Goal: Communication & Community: Ask a question

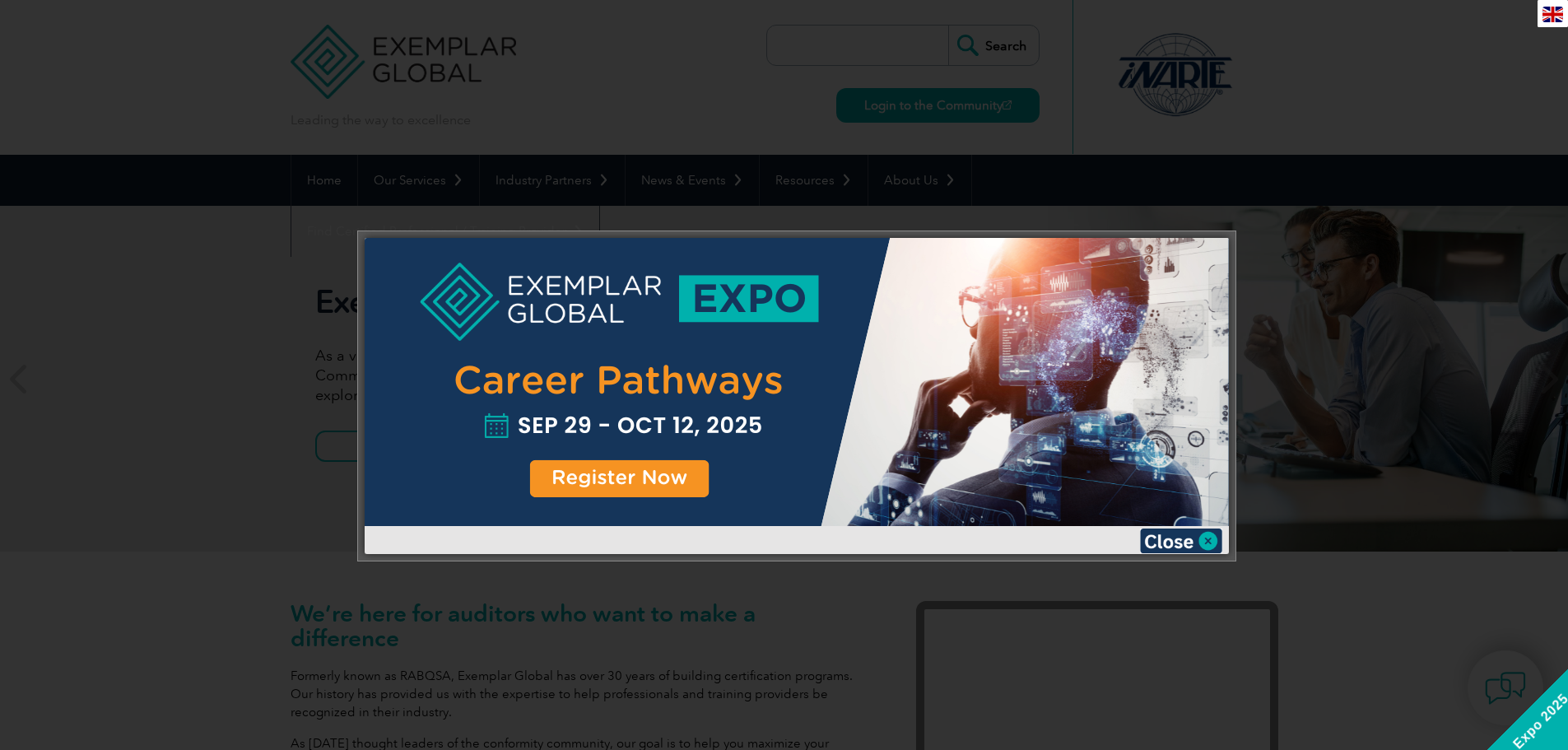
click at [1303, 301] on div at bounding box center [784, 375] width 1568 height 750
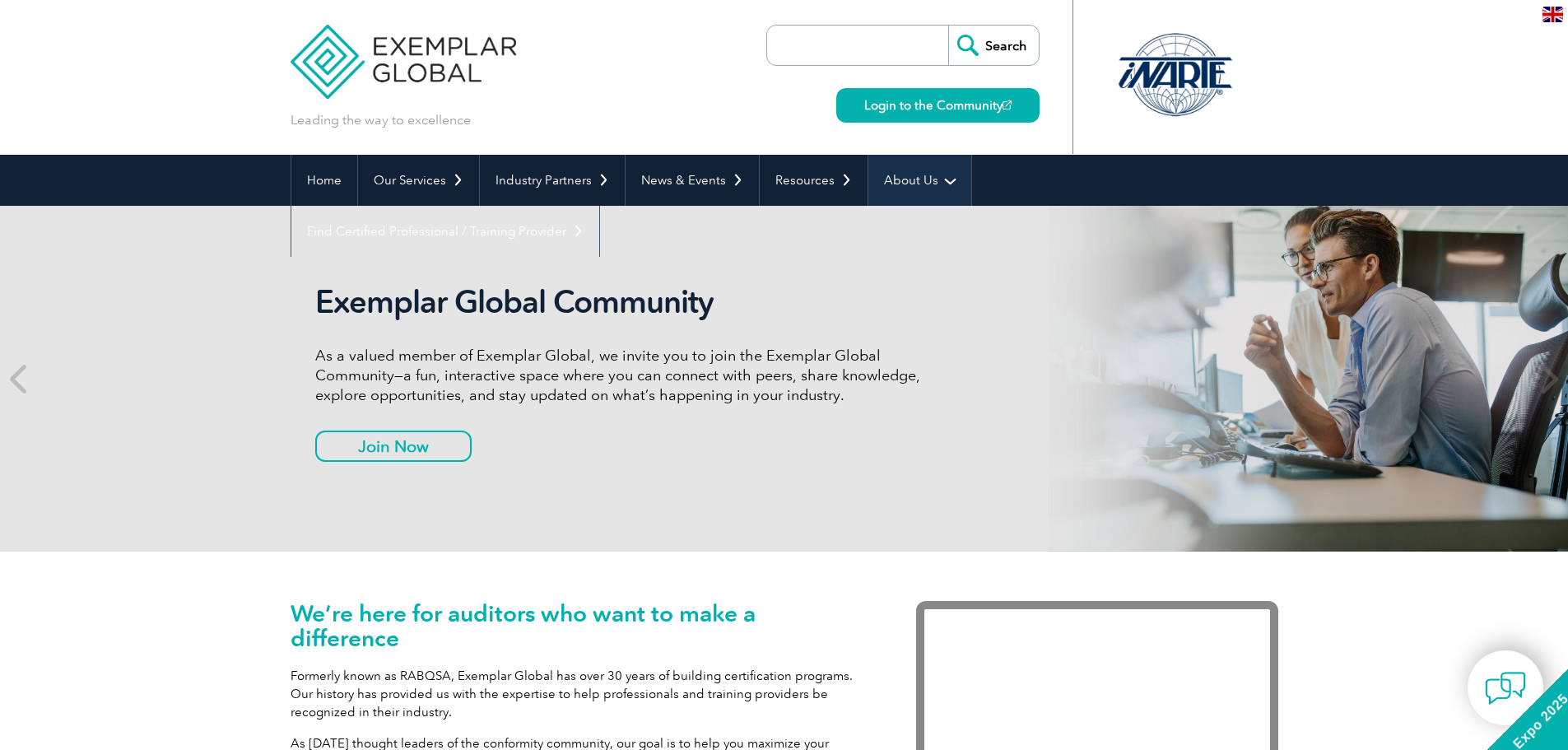
click at [890, 181] on link "About Us" at bounding box center [919, 181] width 103 height 51
click at [934, 174] on link "About Us" at bounding box center [919, 181] width 103 height 51
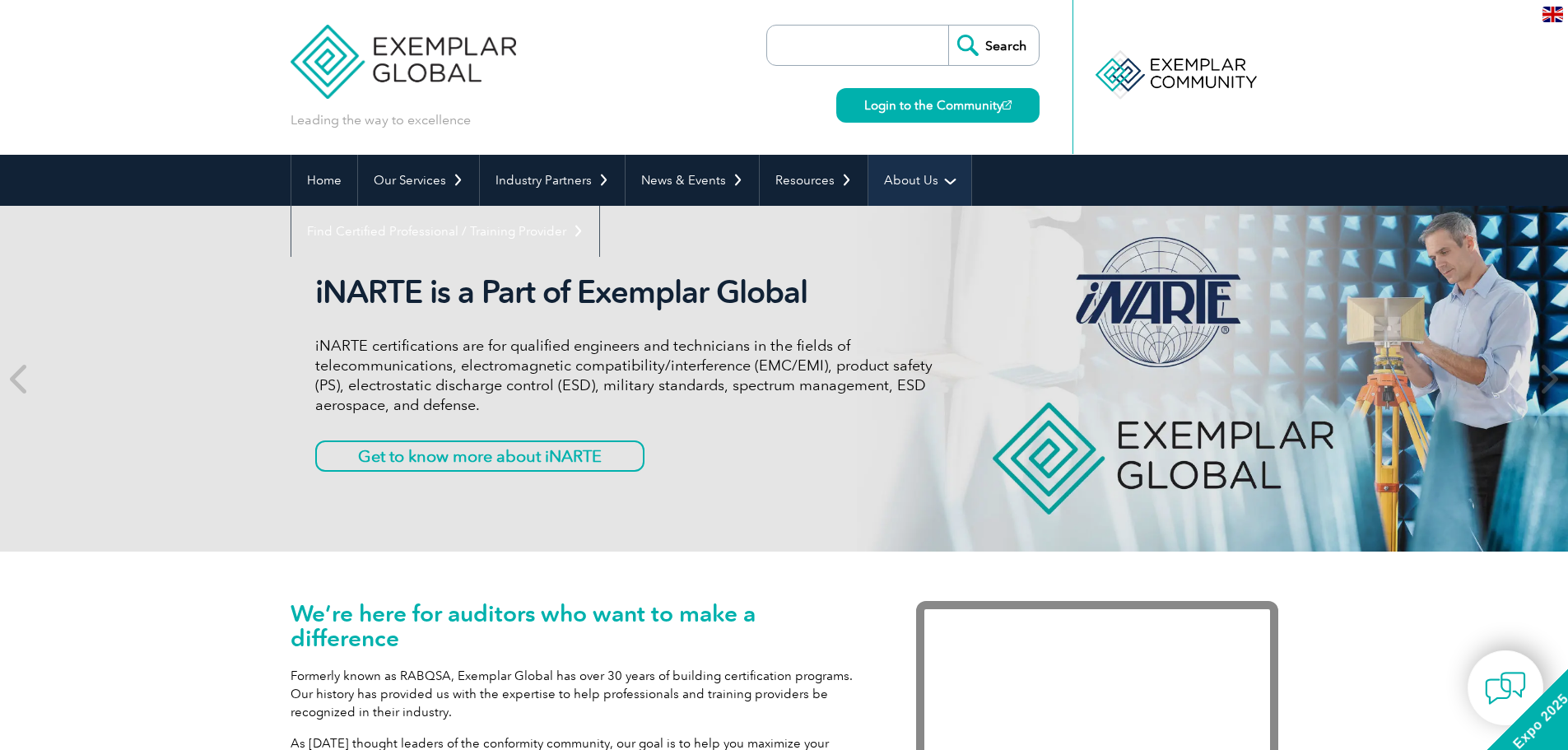
click at [945, 181] on link "About Us" at bounding box center [919, 181] width 103 height 51
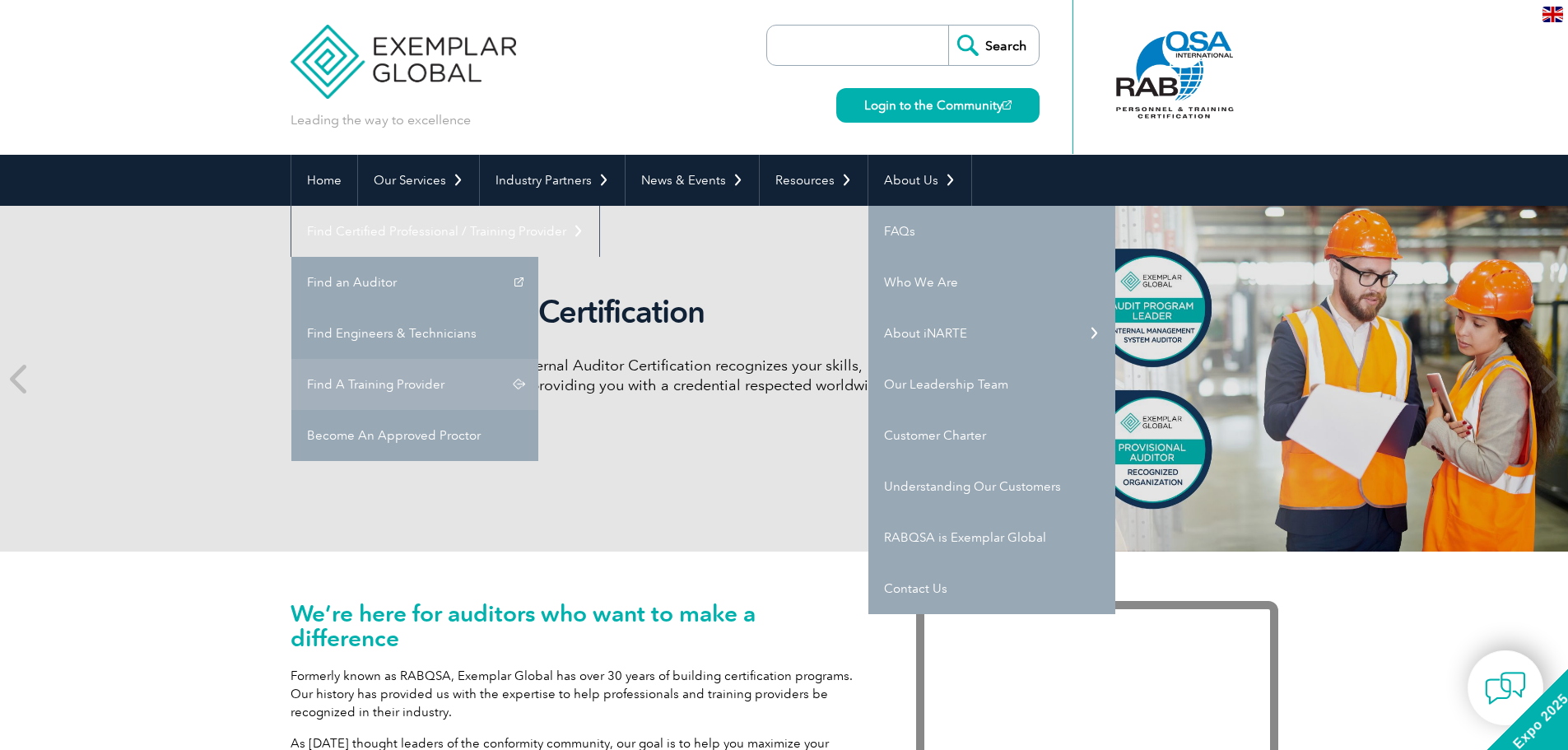
click at [539, 359] on link "Find A Training Provider" at bounding box center [415, 384] width 247 height 51
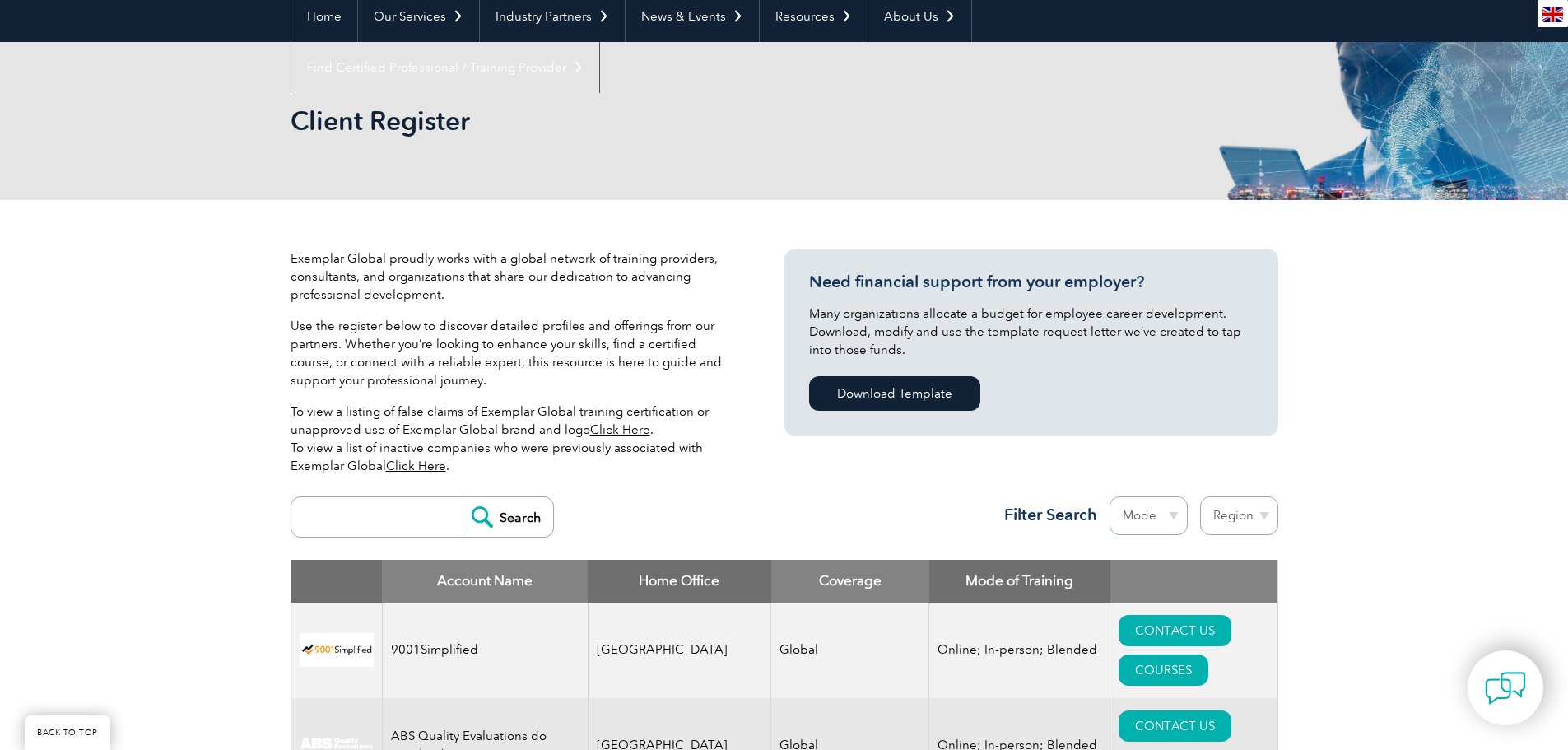
scroll to position [164, 0]
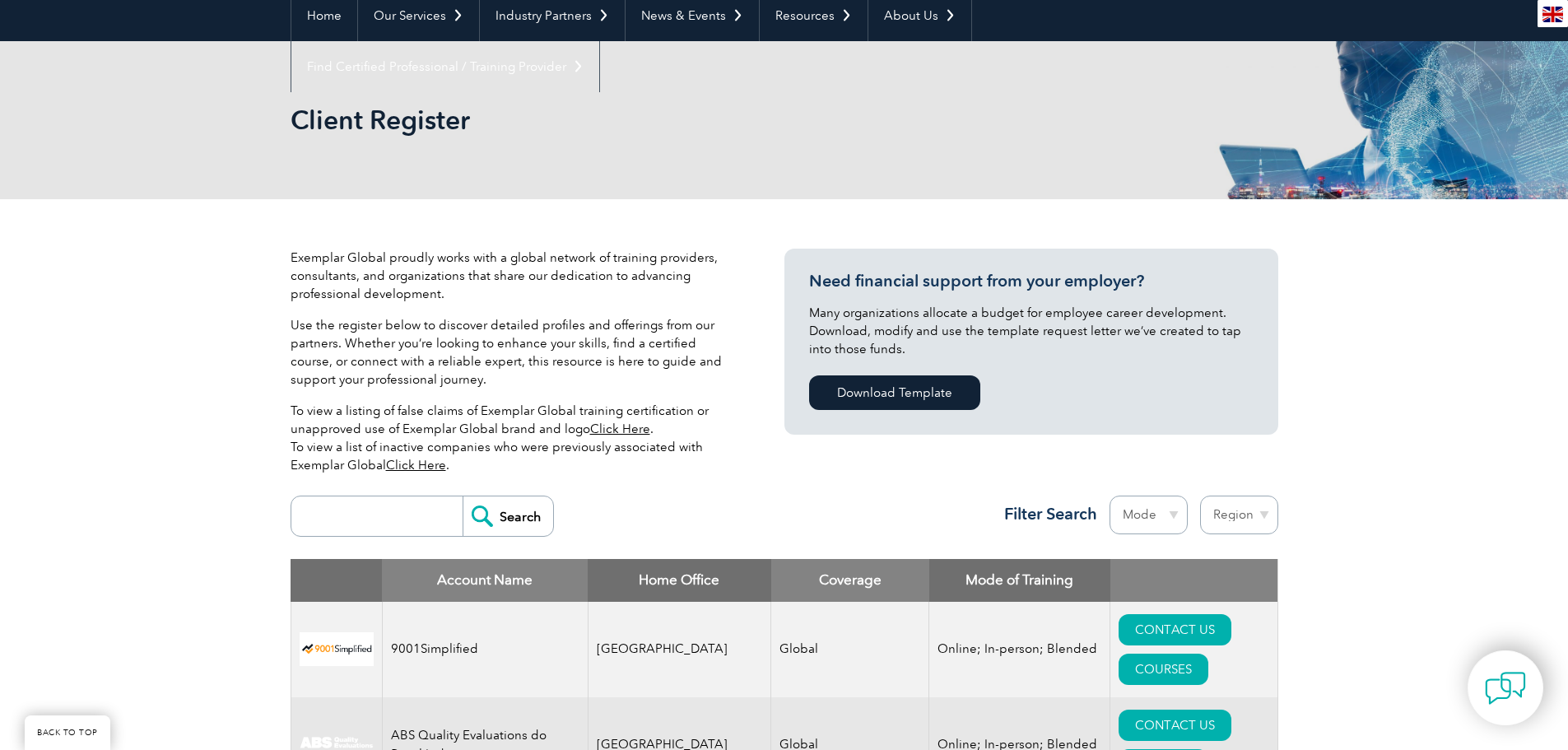
click at [631, 428] on link "Click Here" at bounding box center [620, 429] width 60 height 14
click at [427, 462] on link "Click Here" at bounding box center [416, 465] width 60 height 14
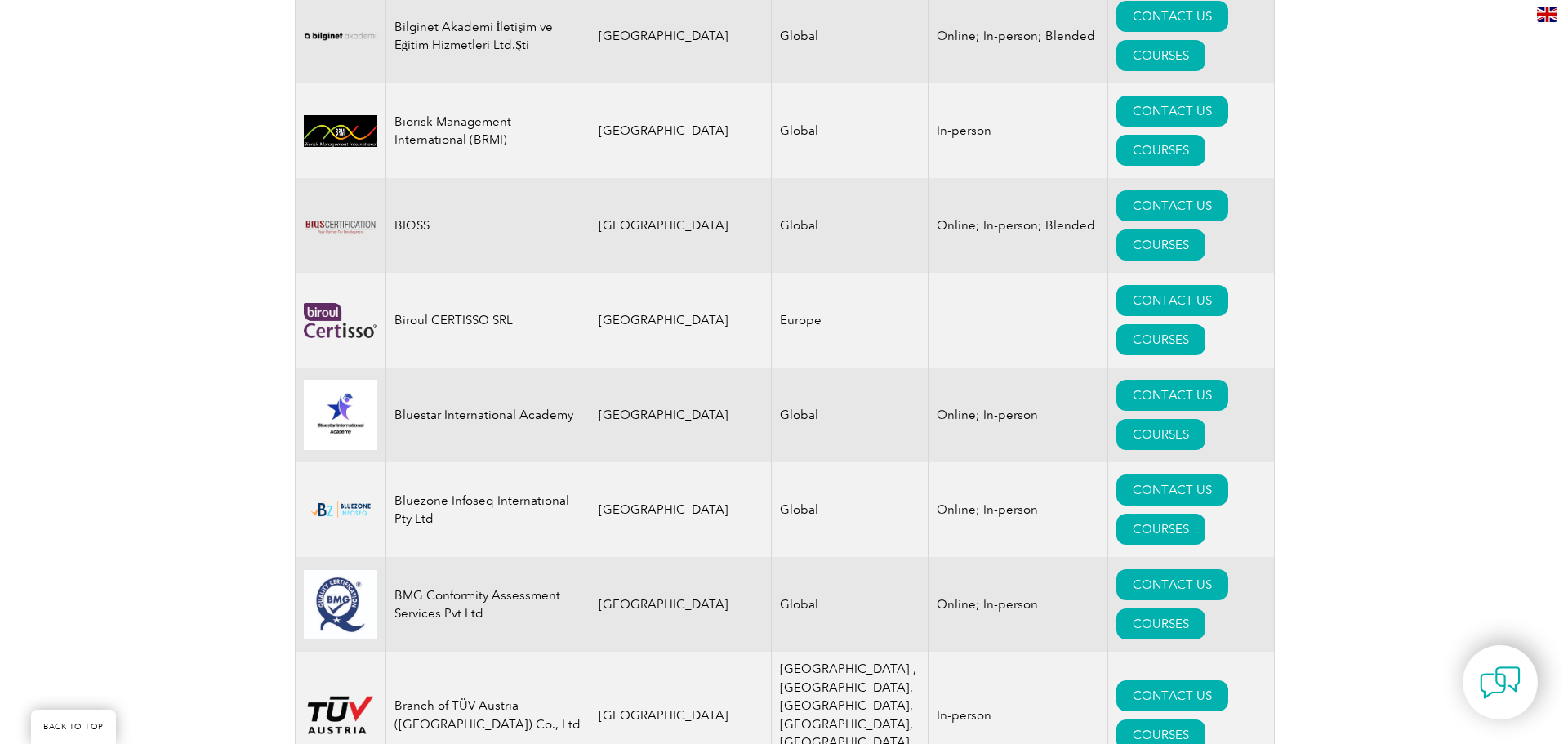
scroll to position [3675, 0]
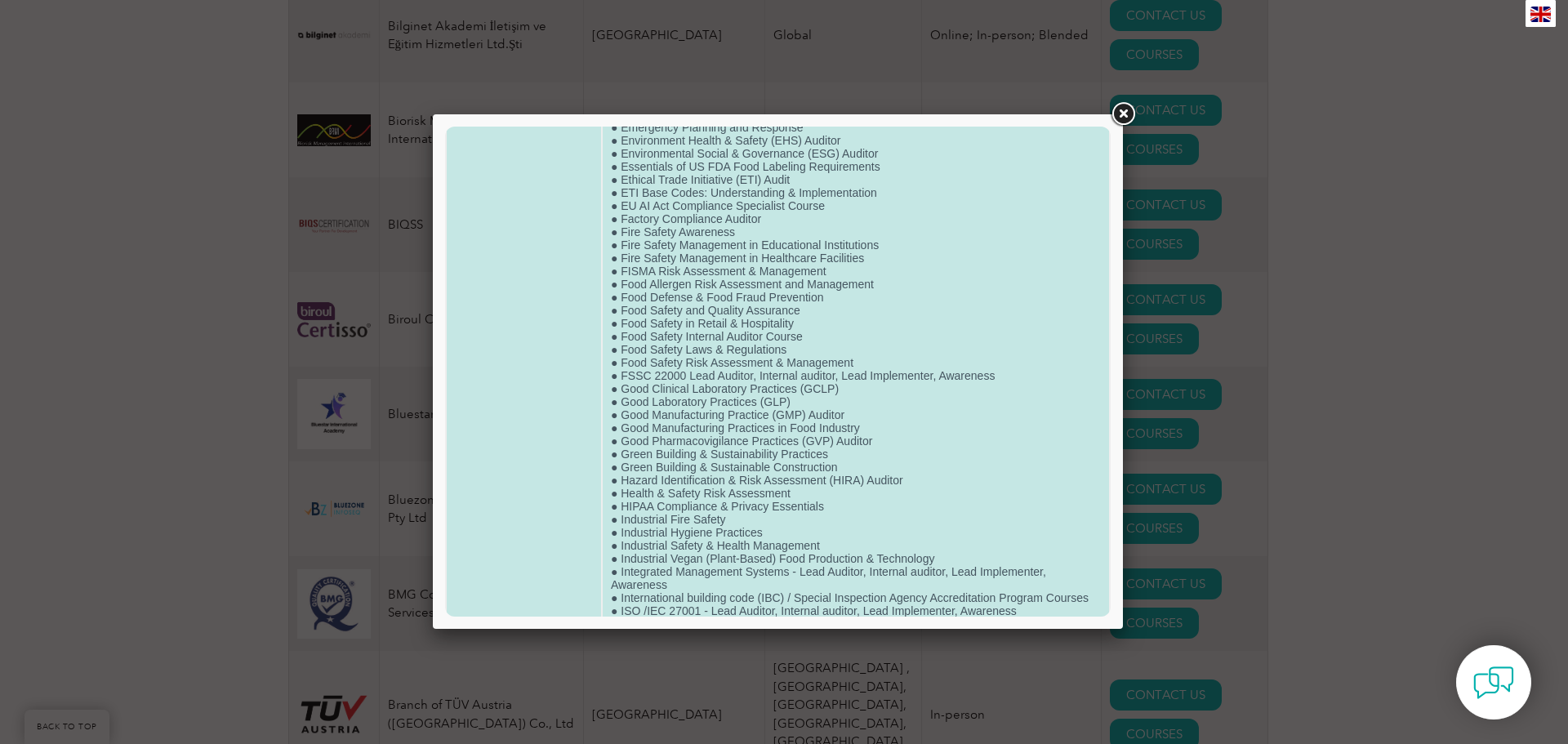
scroll to position [1938, 0]
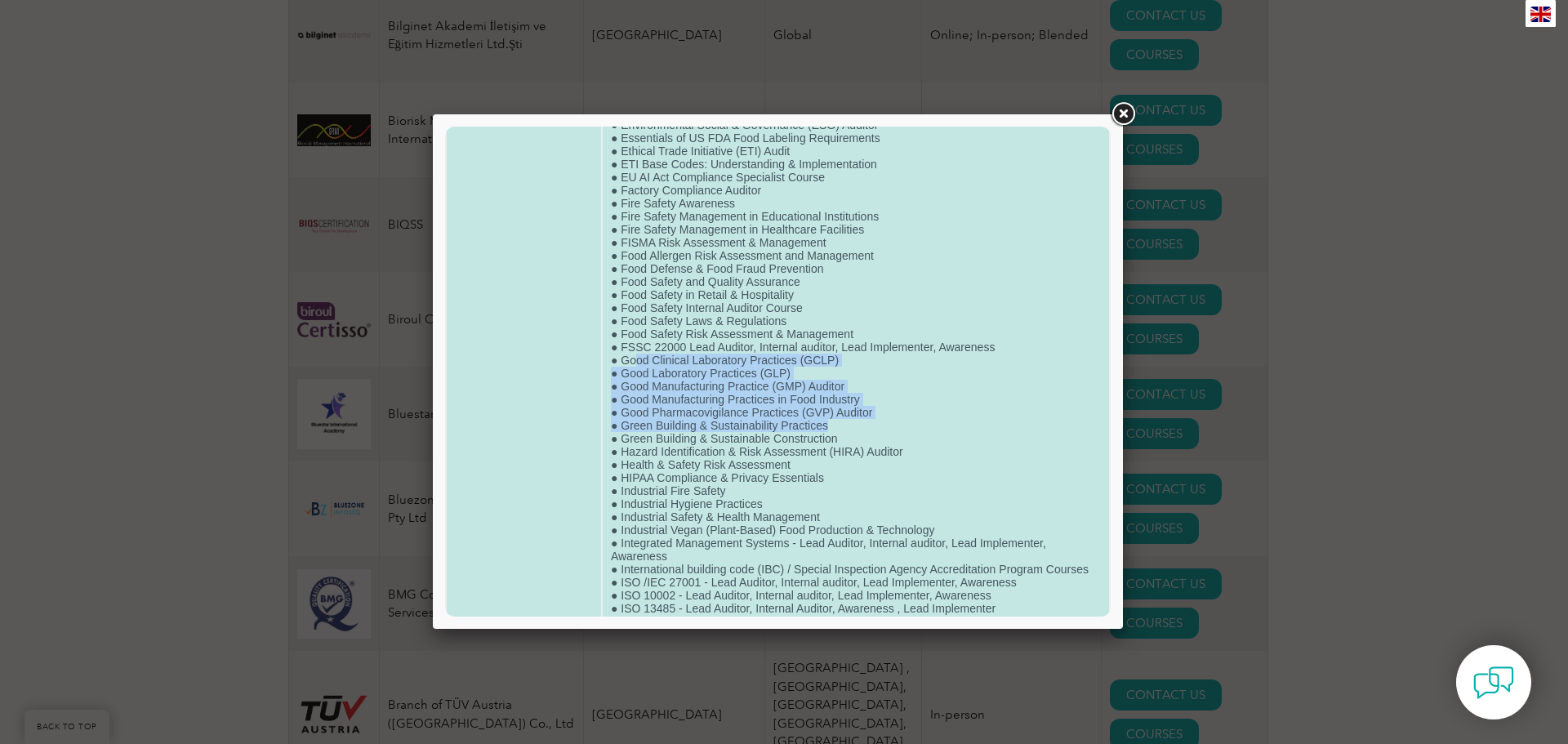
drag, startPoint x: 631, startPoint y: 367, endPoint x: 851, endPoint y: 432, distance: 229.4
click at [851, 432] on td "● Advanced HAZMAT Compliance Expert Course ● Advanced ISO 46001:2019 Water Effi…" at bounding box center [856, 92] width 507 height 3722
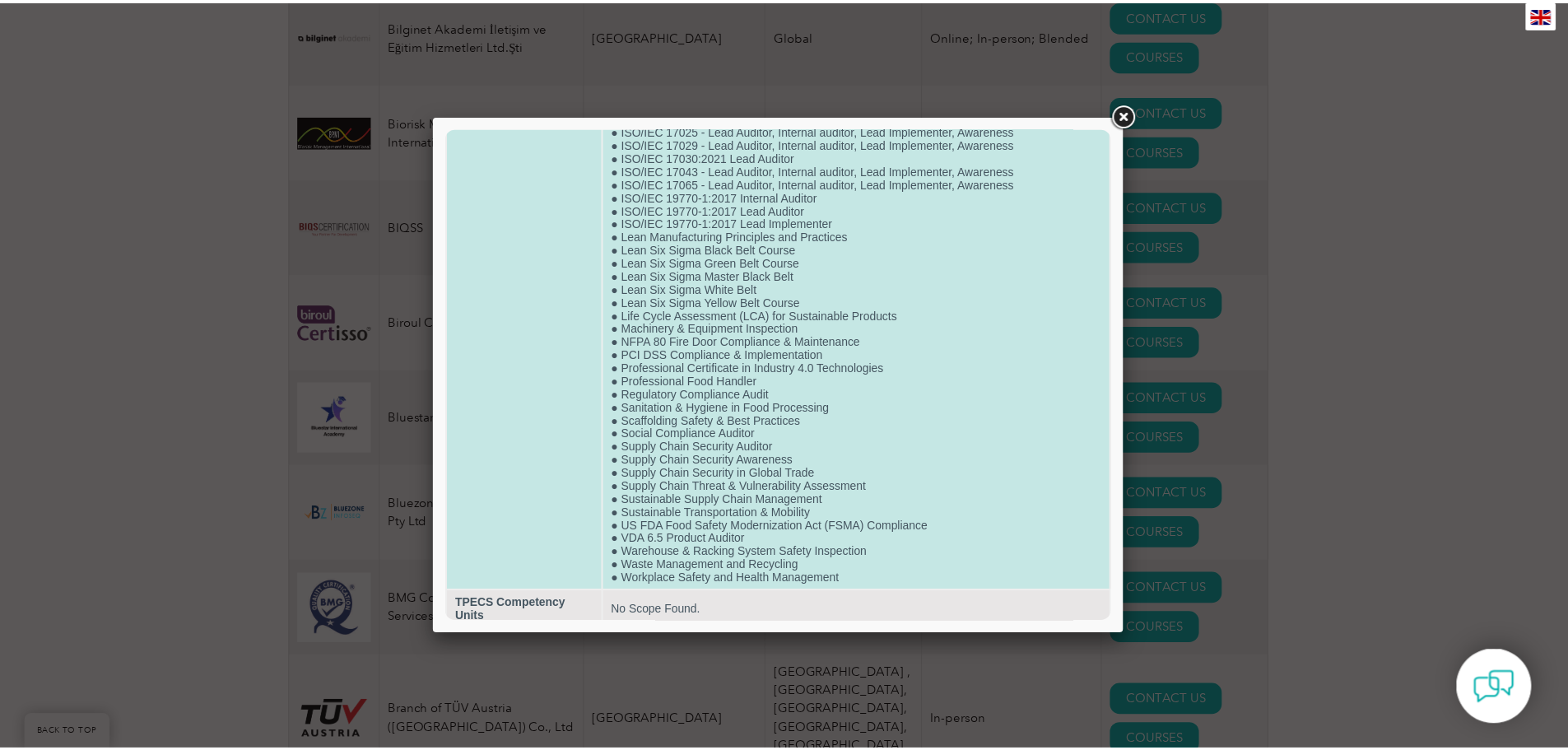
scroll to position [3354, 0]
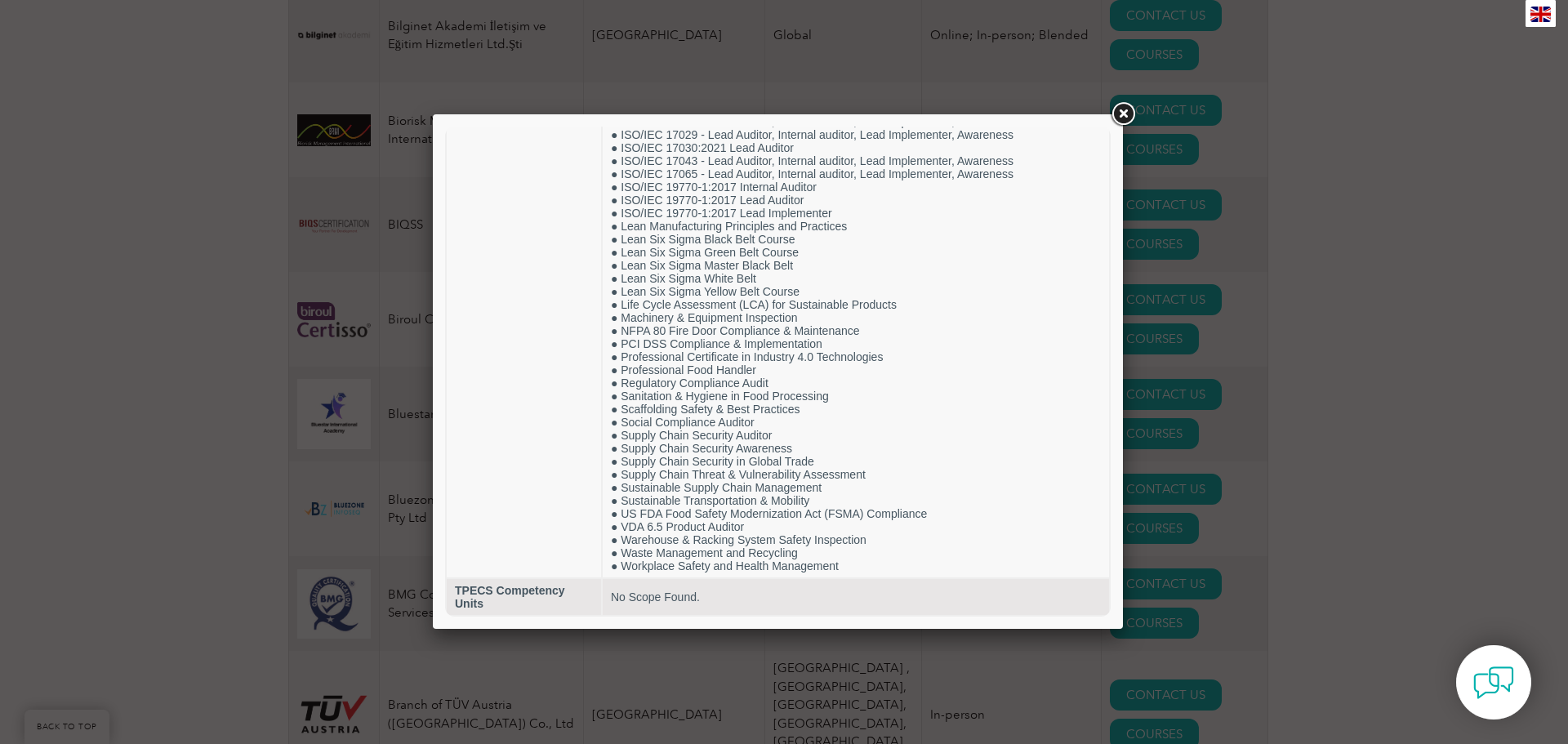
click at [1119, 115] on link at bounding box center [1122, 114] width 30 height 30
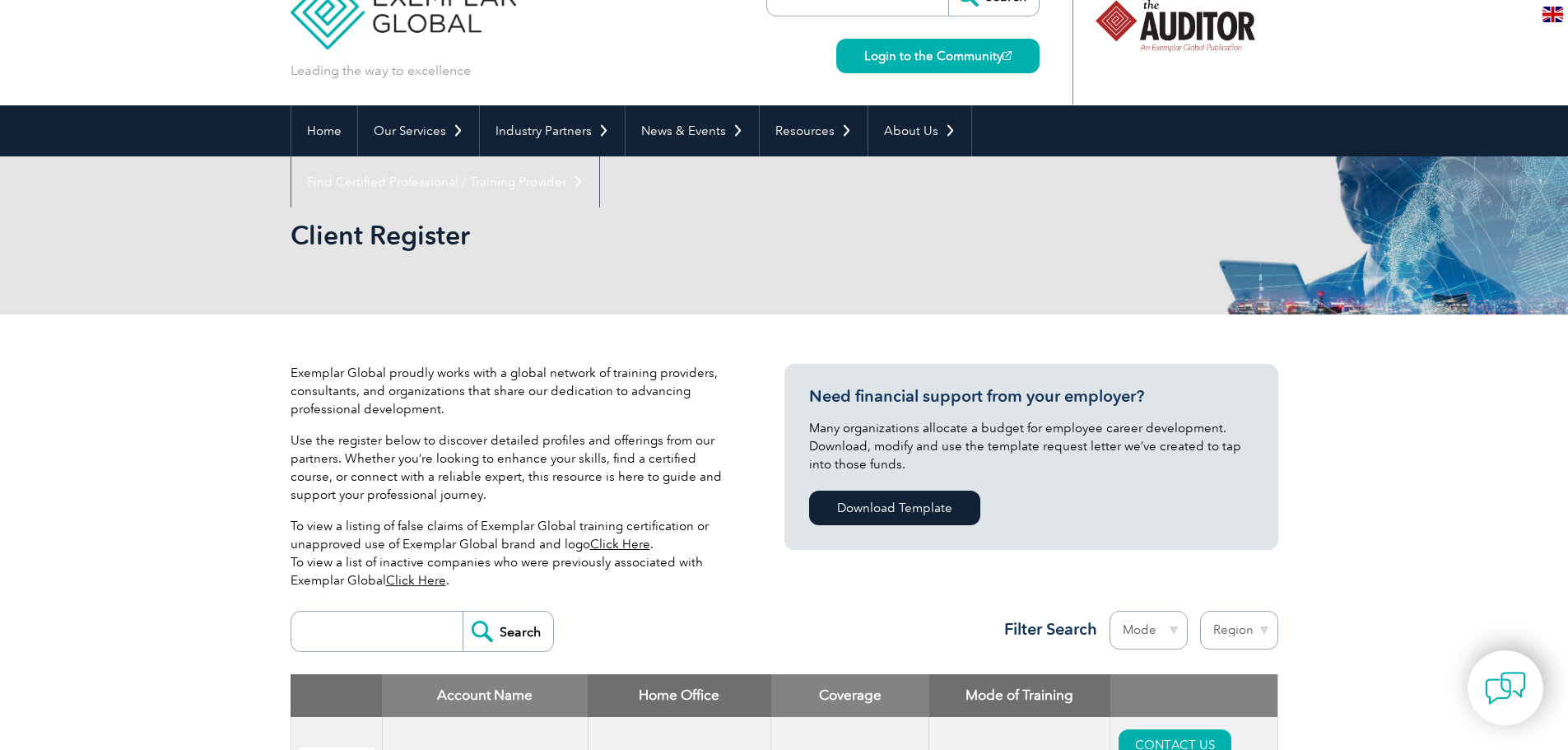
scroll to position [0, 0]
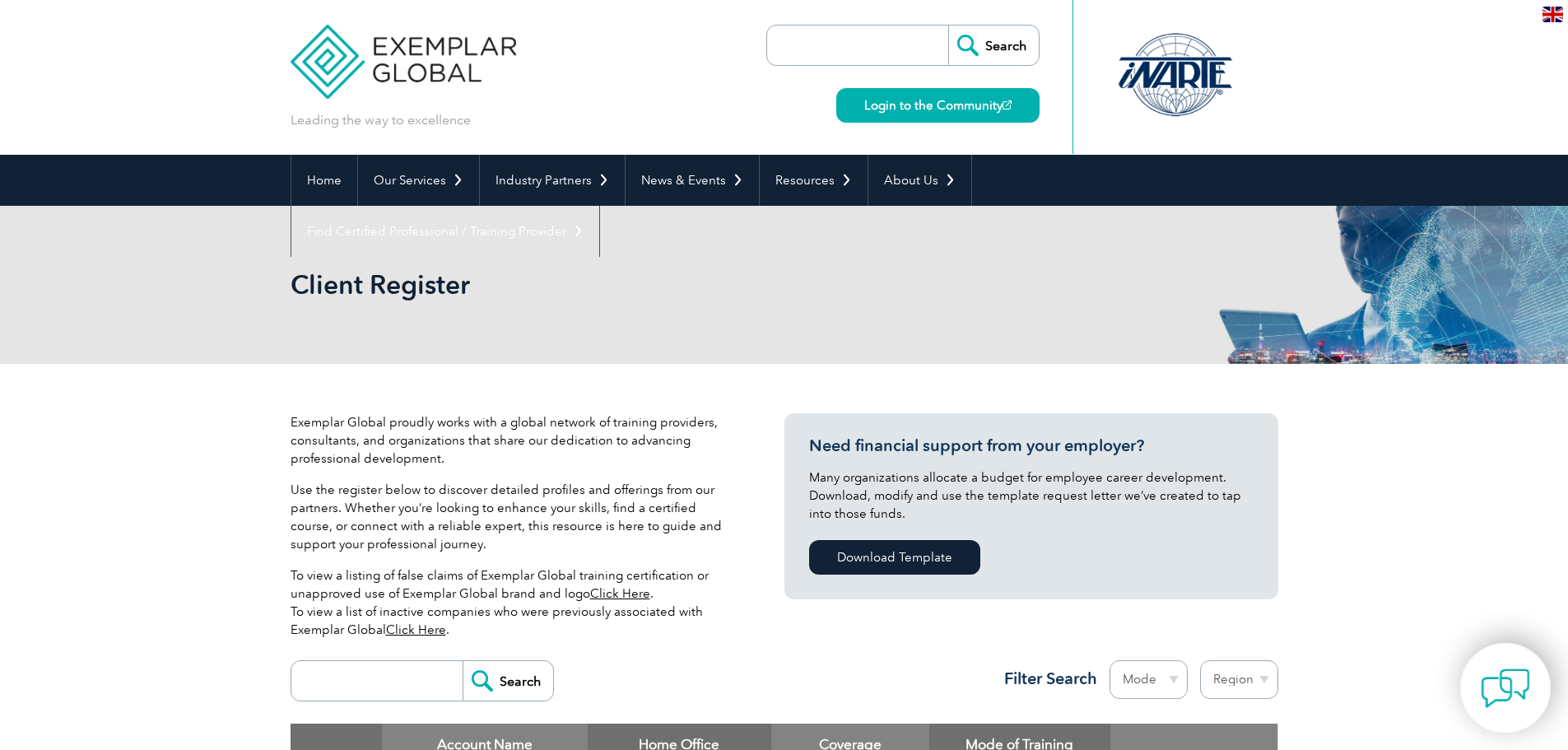
click at [1508, 681] on img at bounding box center [1505, 688] width 50 height 50
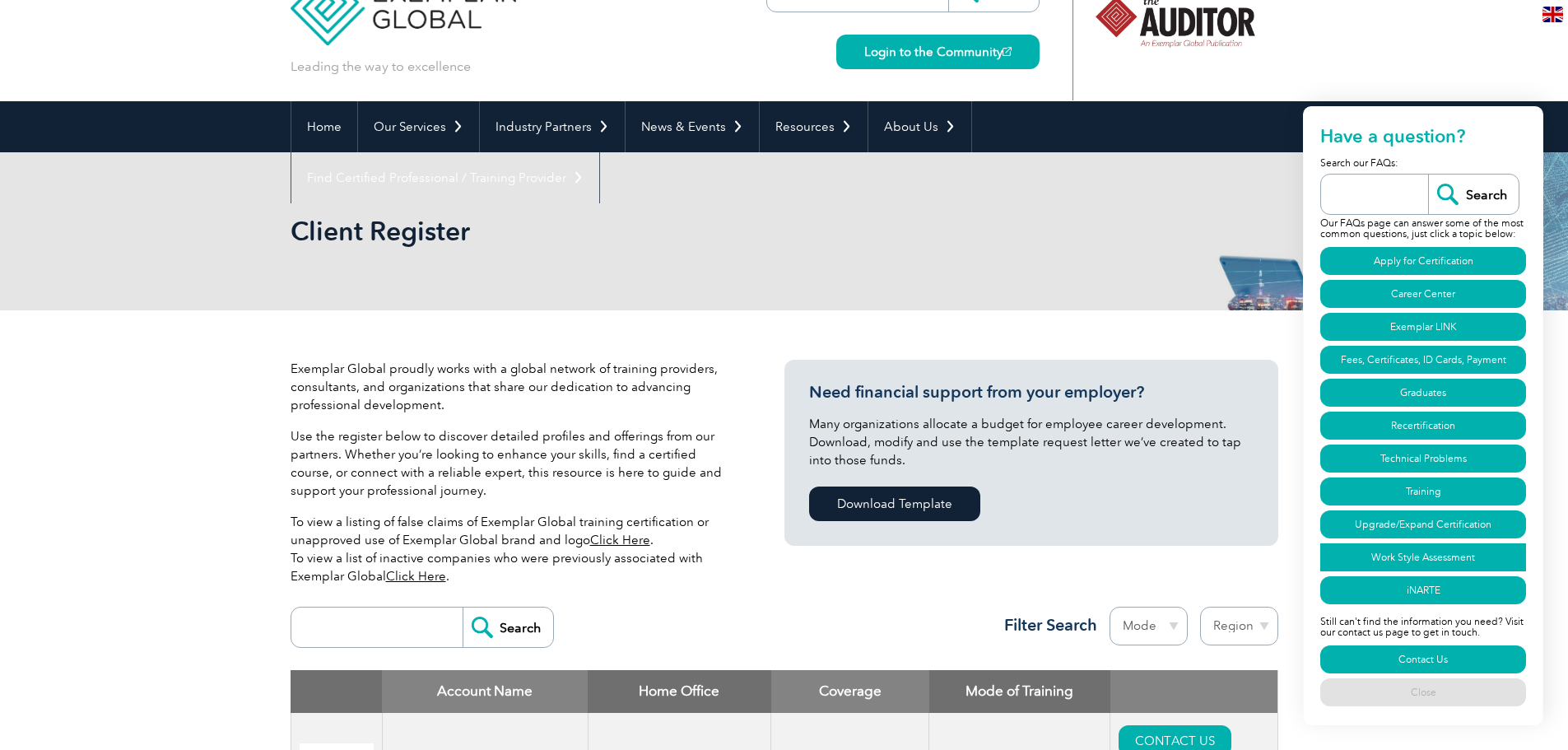
scroll to position [82, 0]
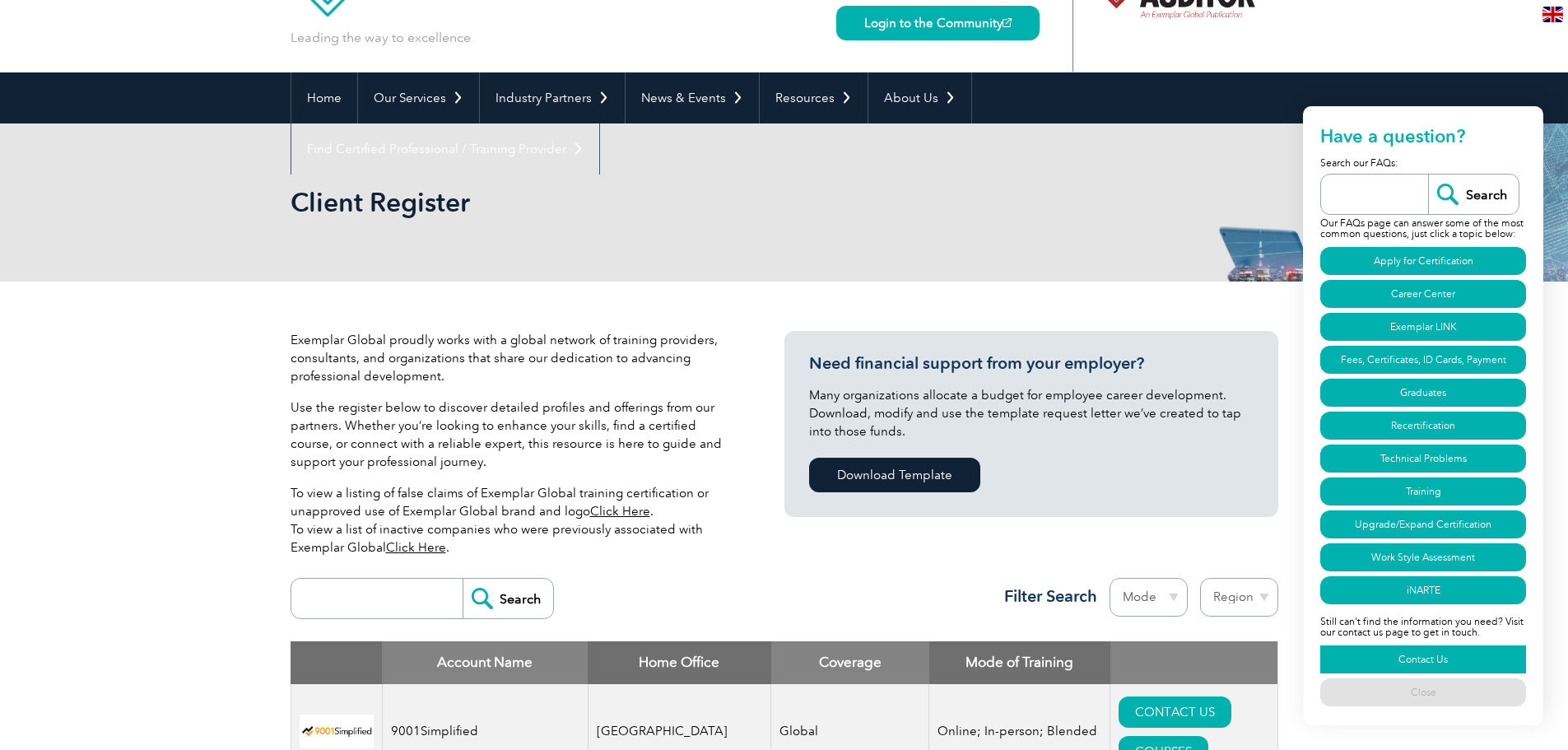
click at [1436, 661] on link "Contact Us" at bounding box center [1423, 659] width 206 height 28
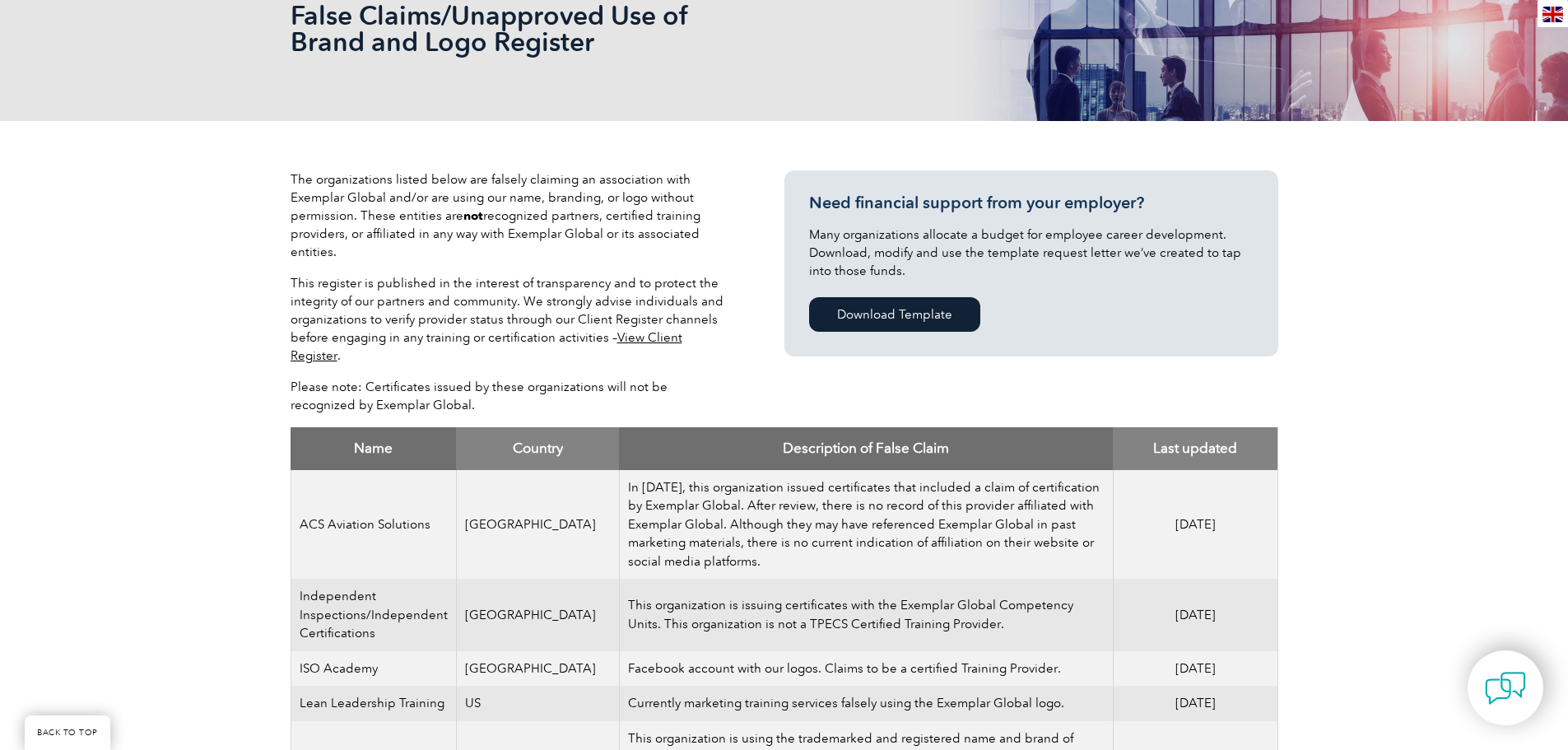
scroll to position [247, 0]
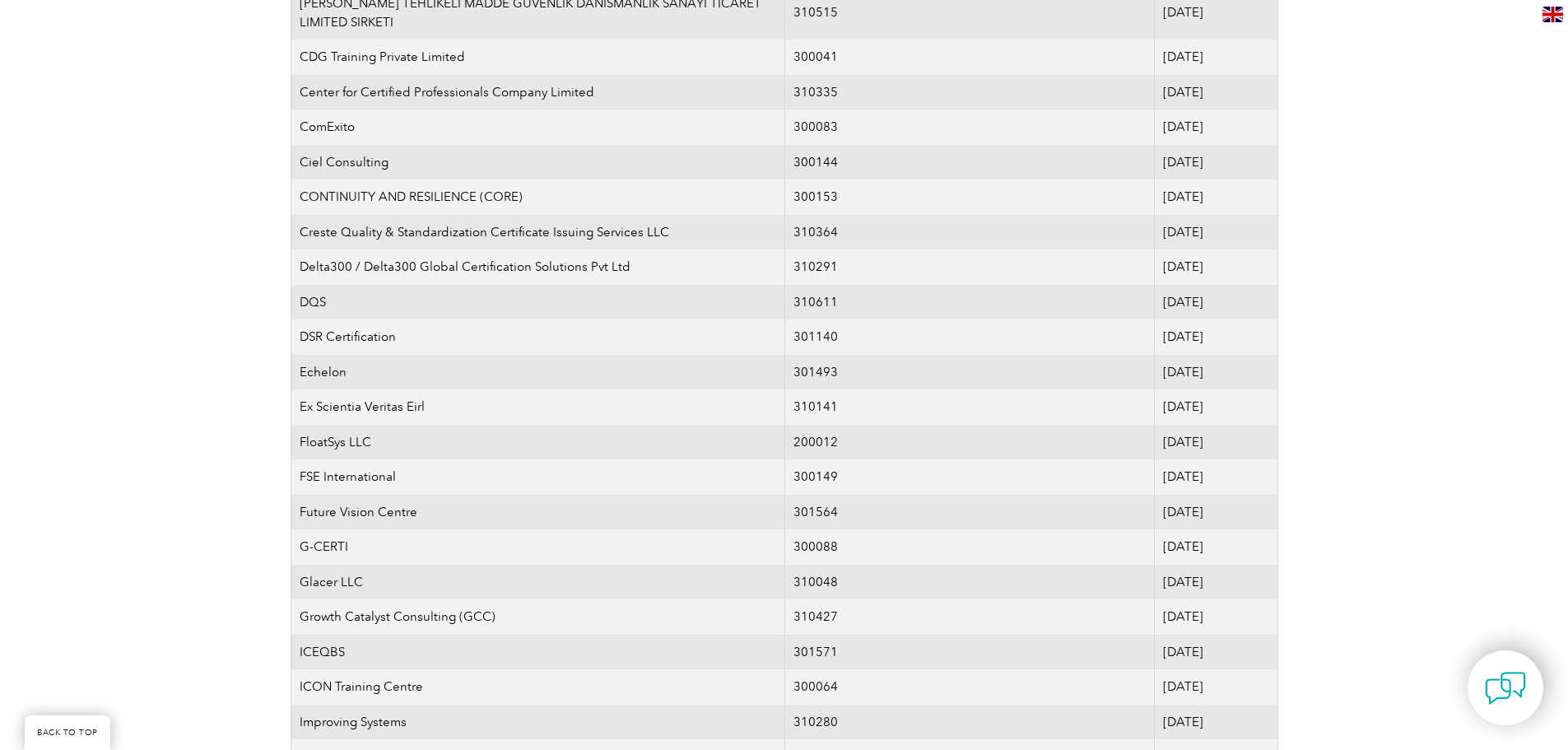
scroll to position [1482, 0]
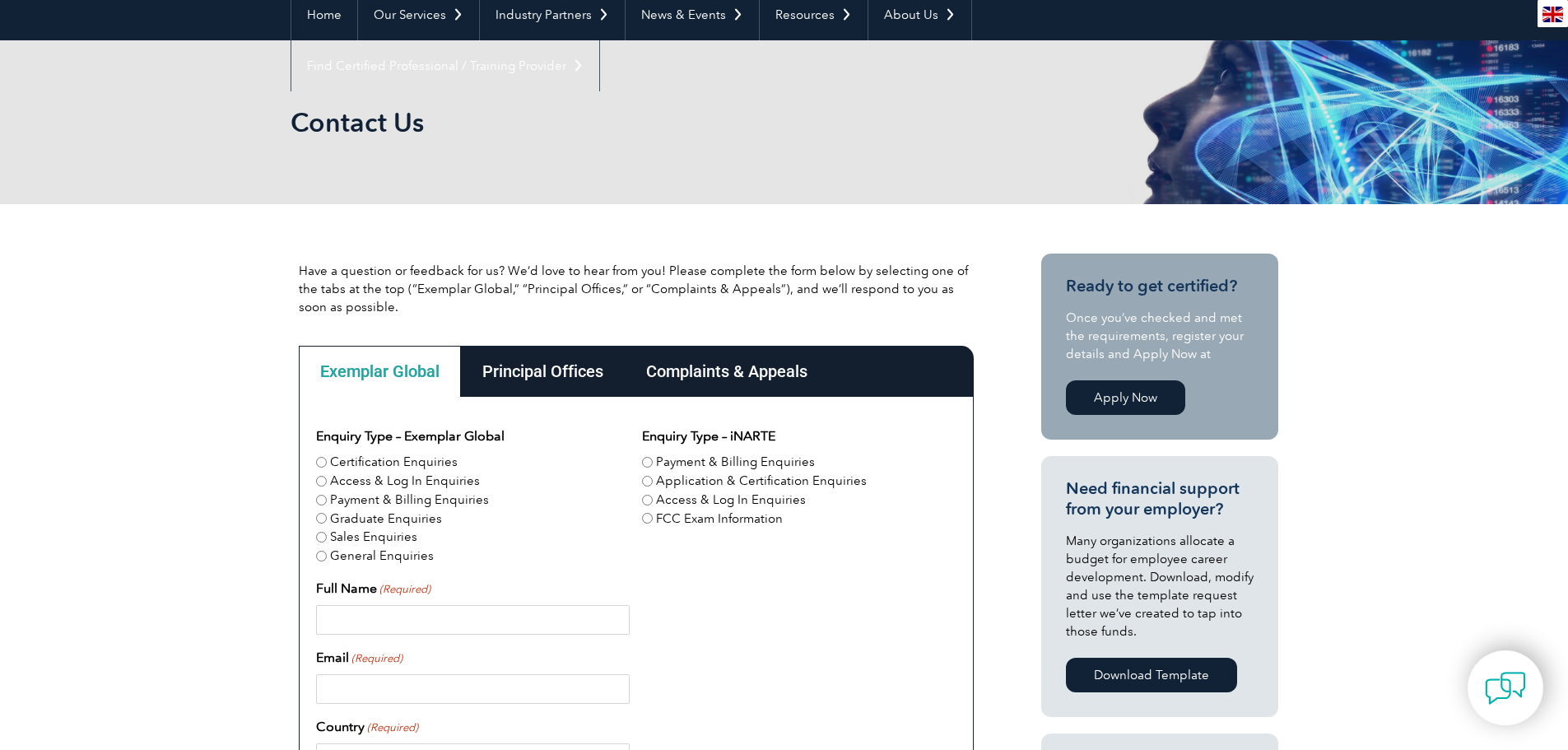
scroll to position [247, 0]
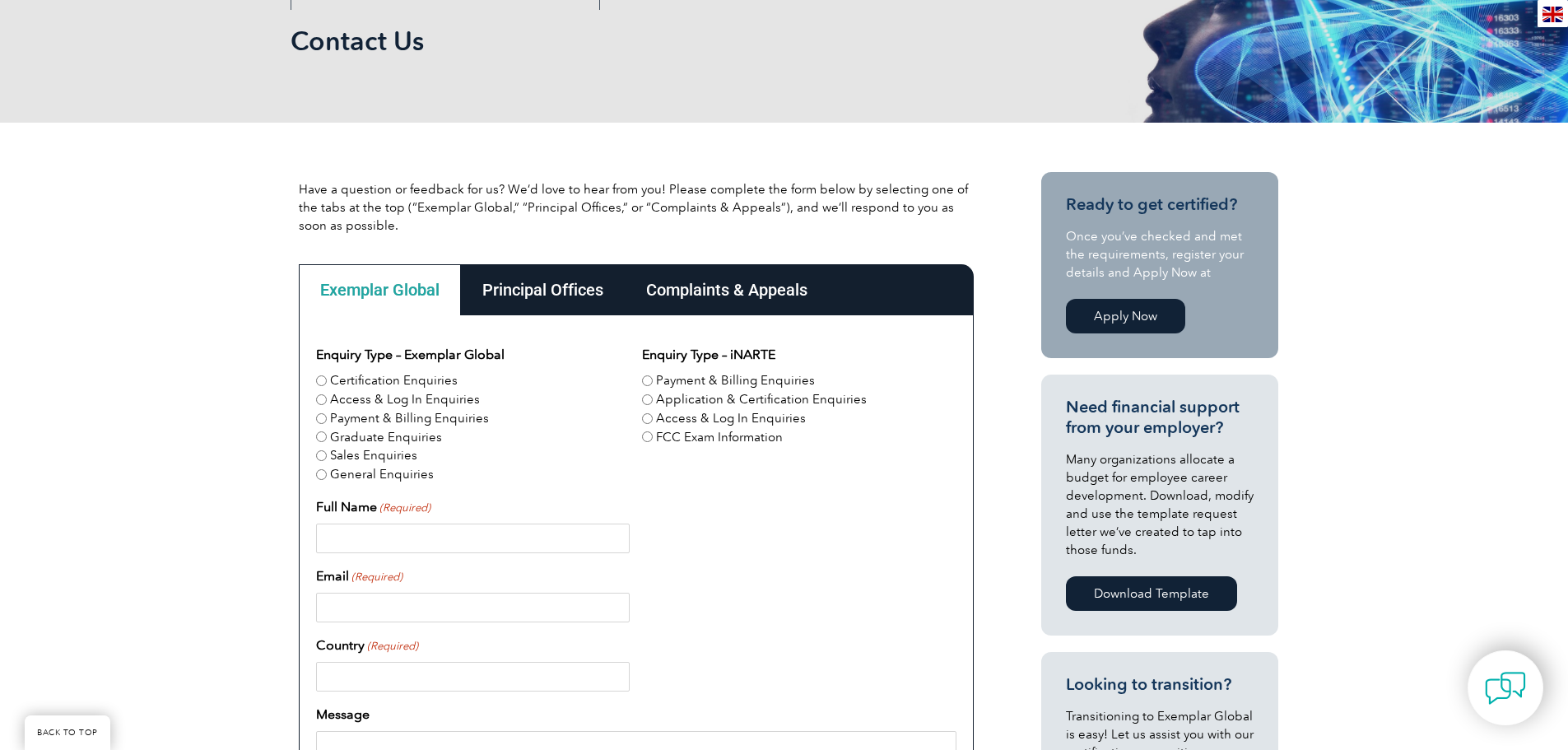
click at [434, 380] on label "Certification Enquiries" at bounding box center [393, 380] width 127 height 19
click at [327, 380] on input "Certification Enquiries" at bounding box center [321, 381] width 11 height 11
radio input "true"
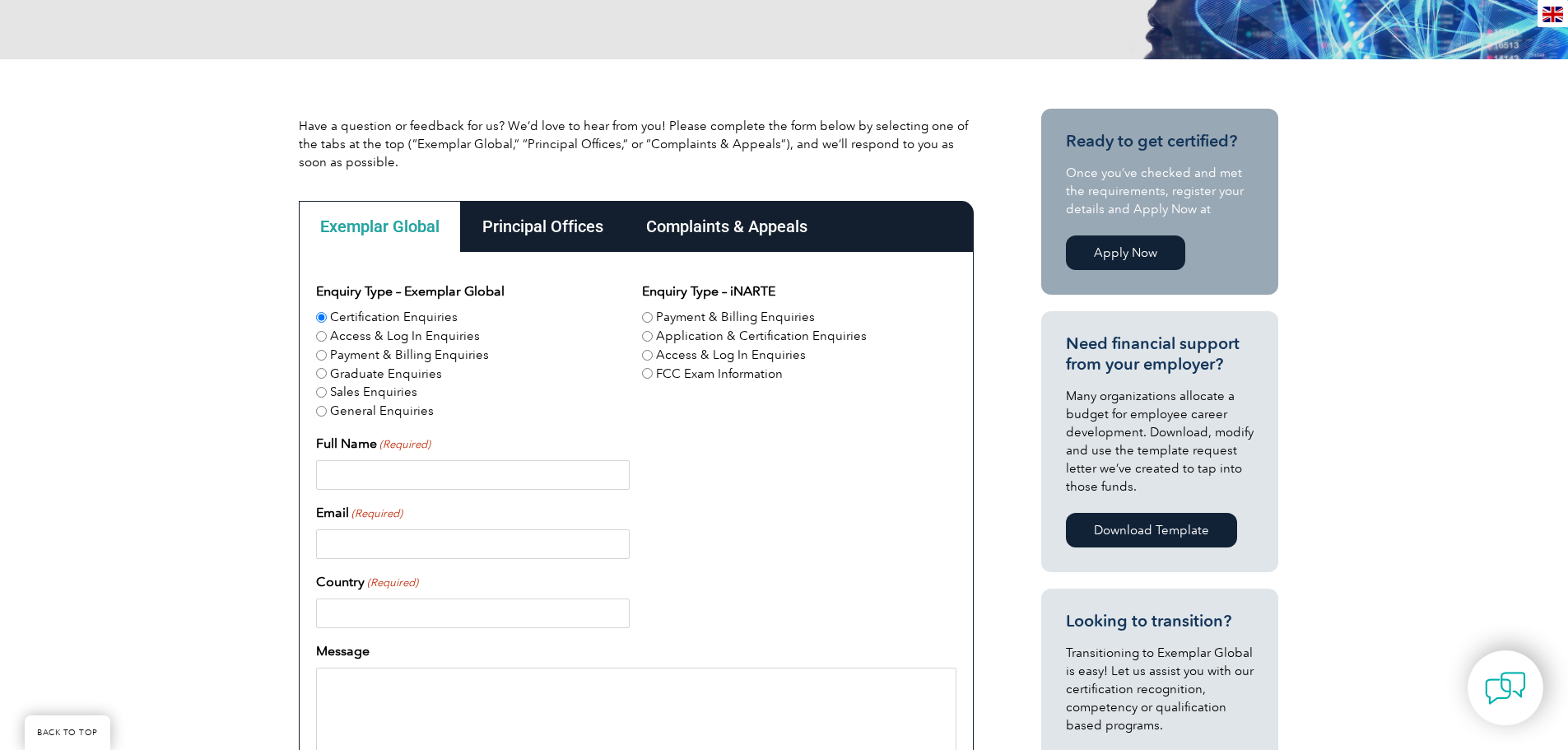
scroll to position [412, 0]
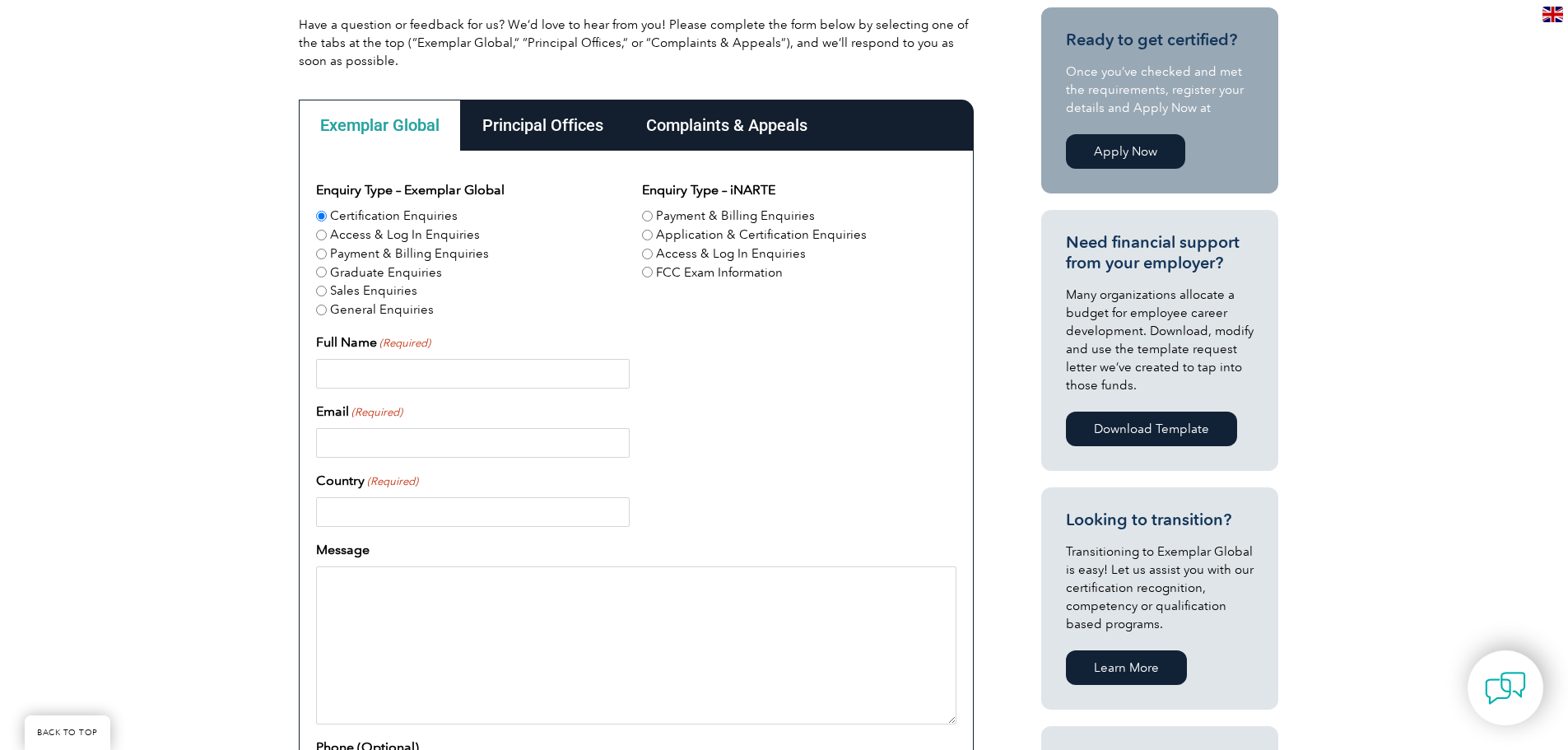
click at [435, 373] on input "Full Name (Required)" at bounding box center [473, 374] width 314 height 30
type input "Francesca Brio"
click at [590, 434] on input "Email (Required)" at bounding box center [473, 442] width 314 height 30
type input "f.brio@autolus.com"
click at [551, 519] on input "Country (Required)" at bounding box center [473, 512] width 314 height 30
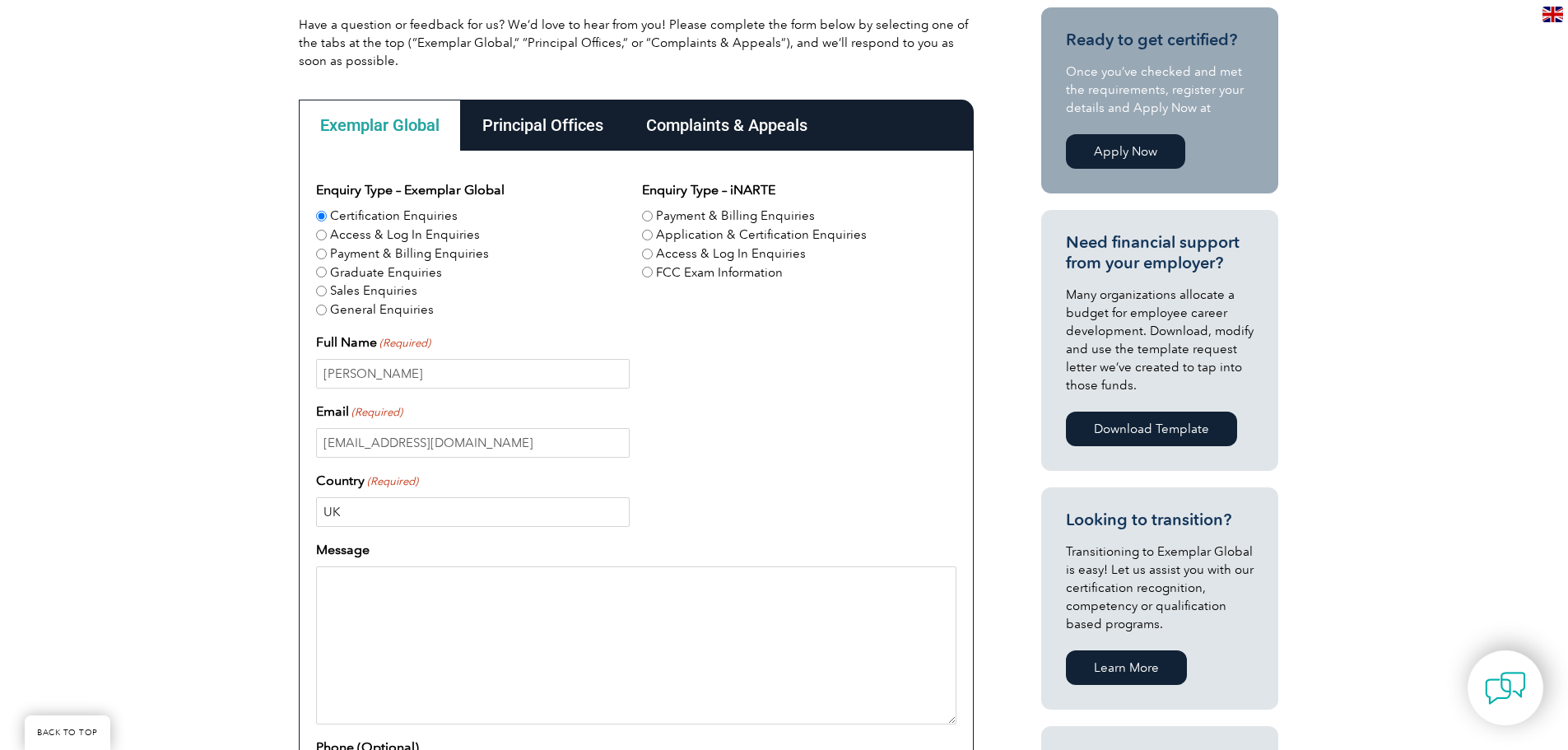
type input "UK"
click at [551, 580] on textarea "Message" at bounding box center [636, 645] width 641 height 158
paste textarea "Dear Exemplar Global Team, I hope this message finds you well. I am reaching ou…"
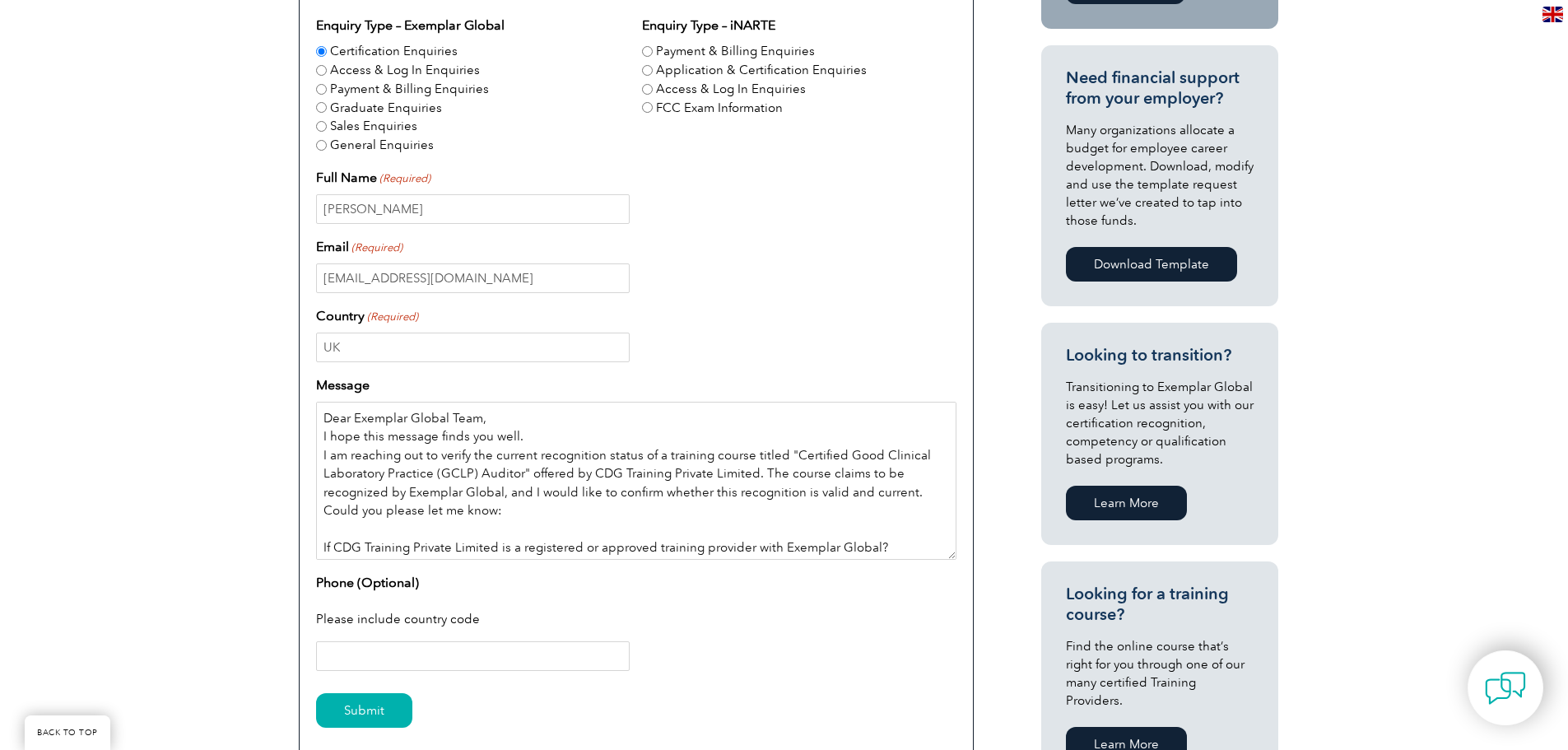
scroll to position [82, 0]
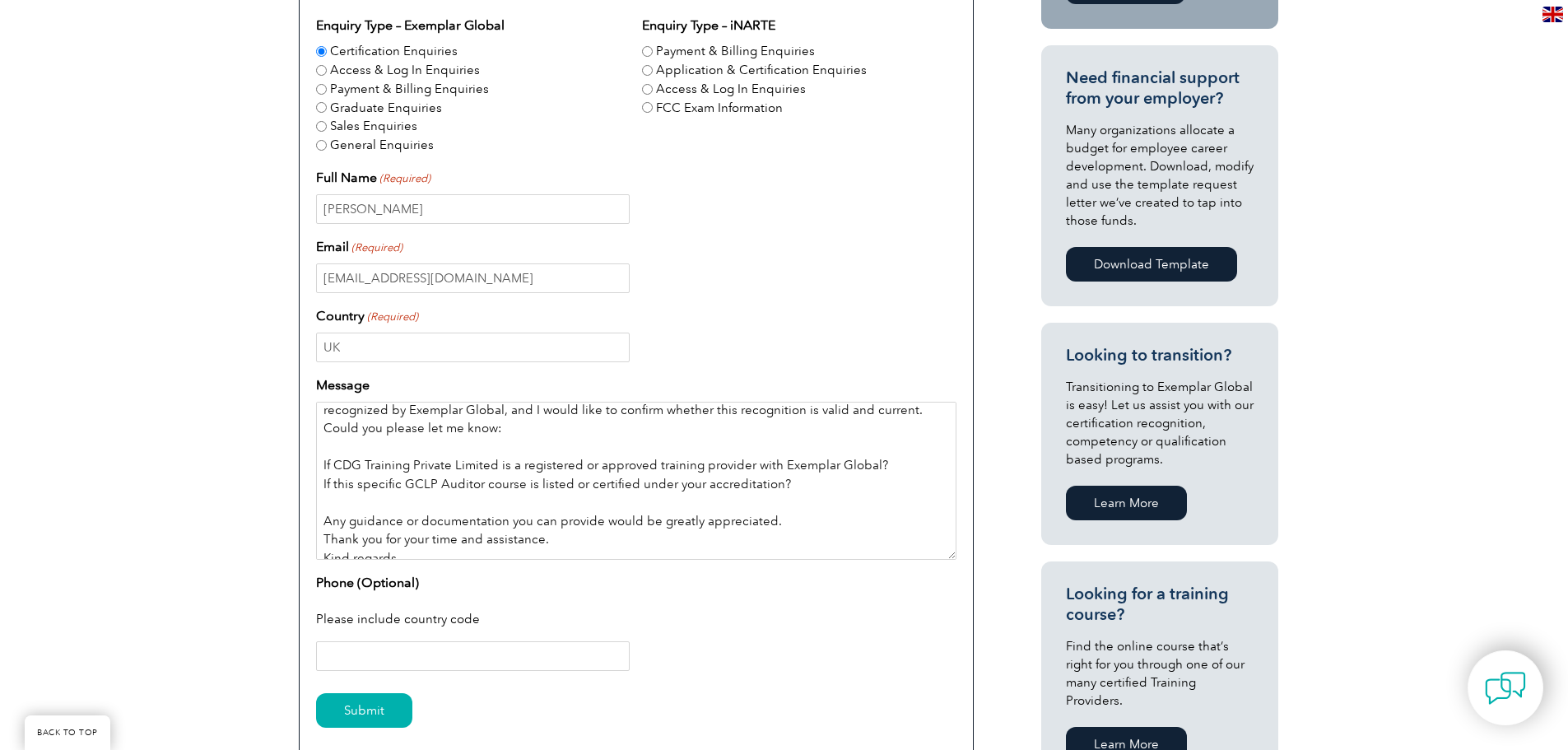
drag, startPoint x: 878, startPoint y: 463, endPoint x: 327, endPoint y: 472, distance: 551.1
click at [327, 472] on textarea "Dear Exemplar Global Team, I hope this message finds you well. I am reaching ou…" at bounding box center [636, 480] width 641 height 158
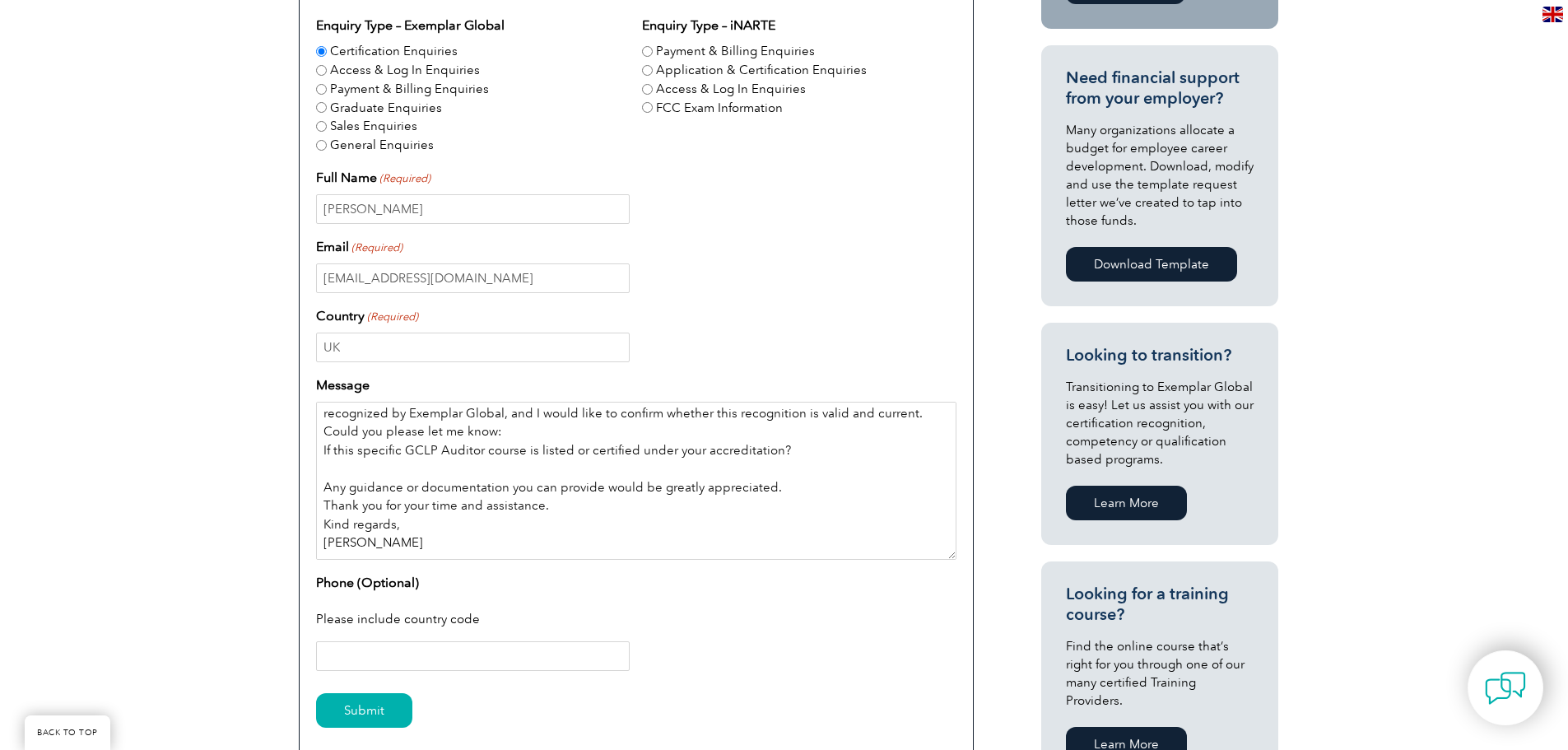
scroll to position [79, 0]
drag, startPoint x: 327, startPoint y: 453, endPoint x: 403, endPoint y: 412, distance: 86.4
click at [329, 453] on textarea "Dear Exemplar Global Team, I hope this message finds you well. I am reaching ou…" at bounding box center [636, 480] width 641 height 158
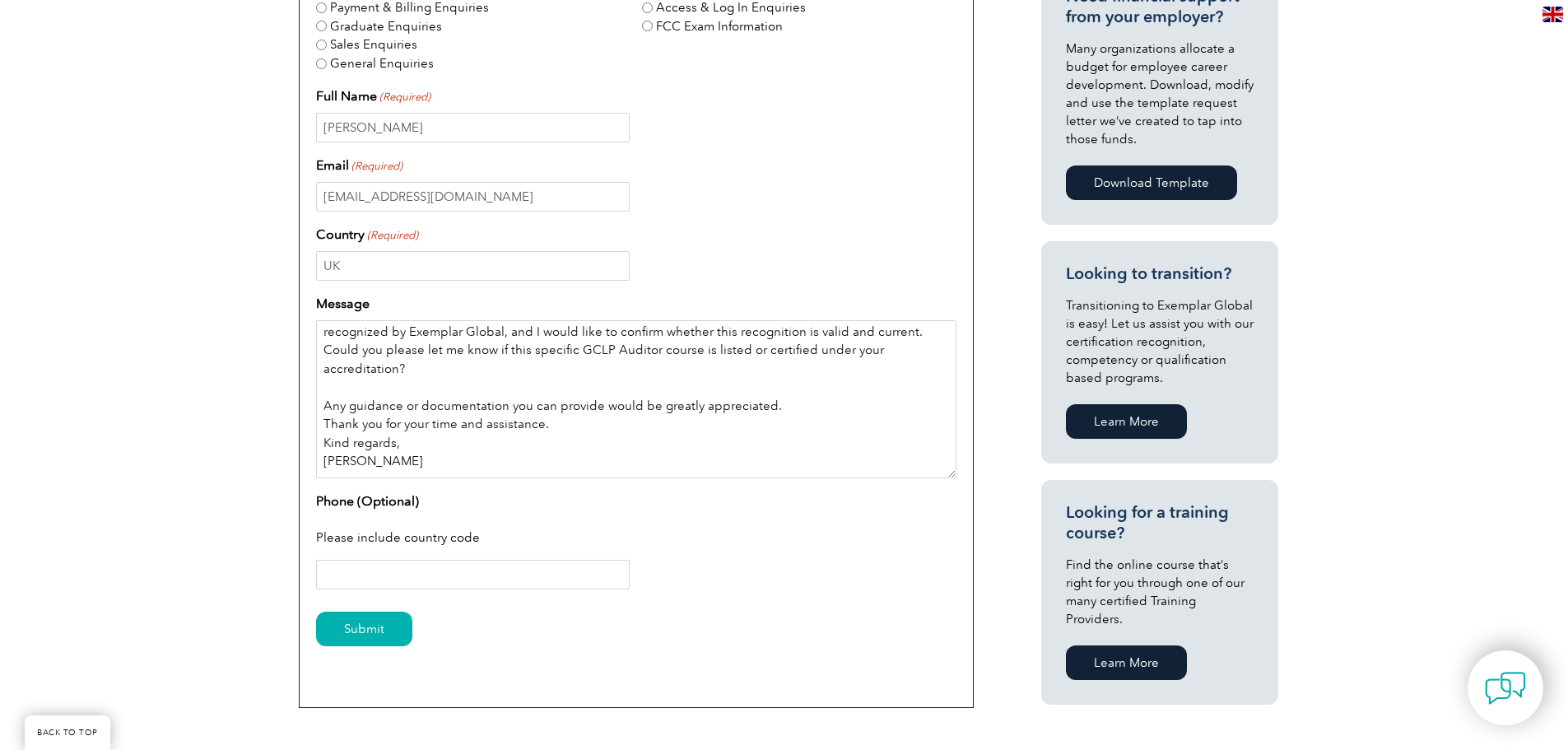
scroll to position [659, 0]
click at [558, 426] on textarea "Dear Exemplar Global Team, I hope this message finds you well. I am reaching ou…" at bounding box center [636, 398] width 641 height 158
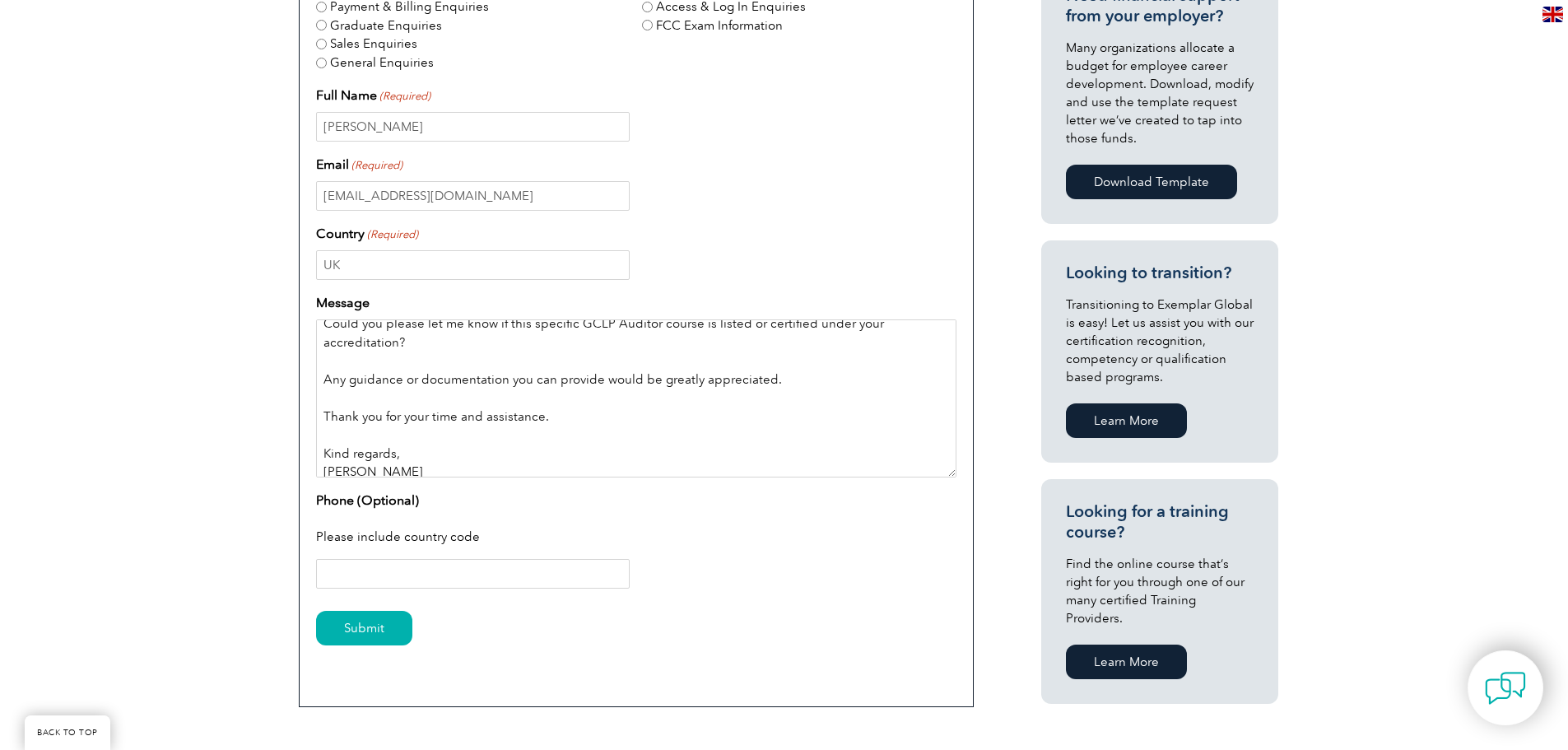
scroll to position [116, 0]
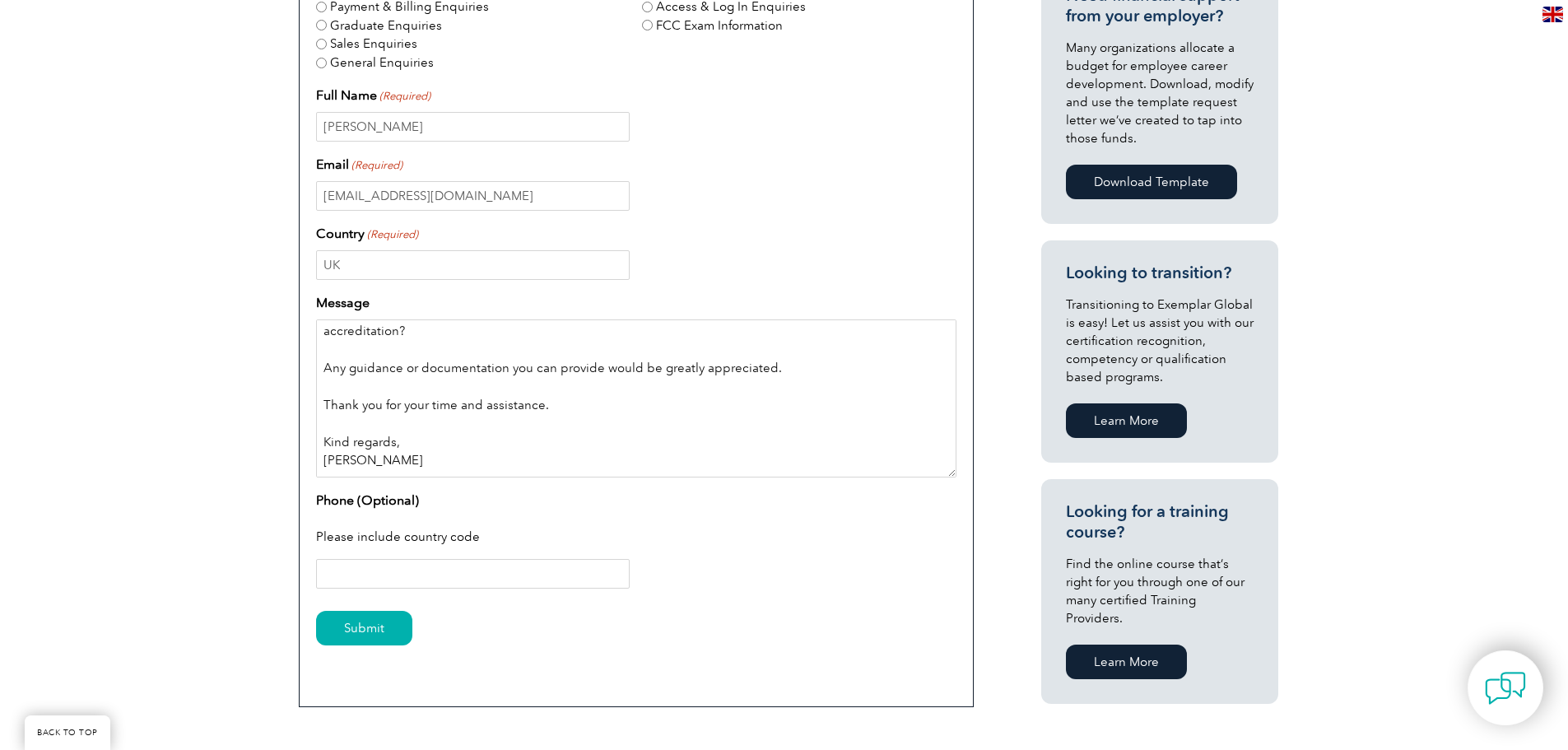
click at [415, 445] on textarea "Dear Exemplar Global Team, I hope this message finds you well. I am reaching ou…" at bounding box center [636, 398] width 641 height 158
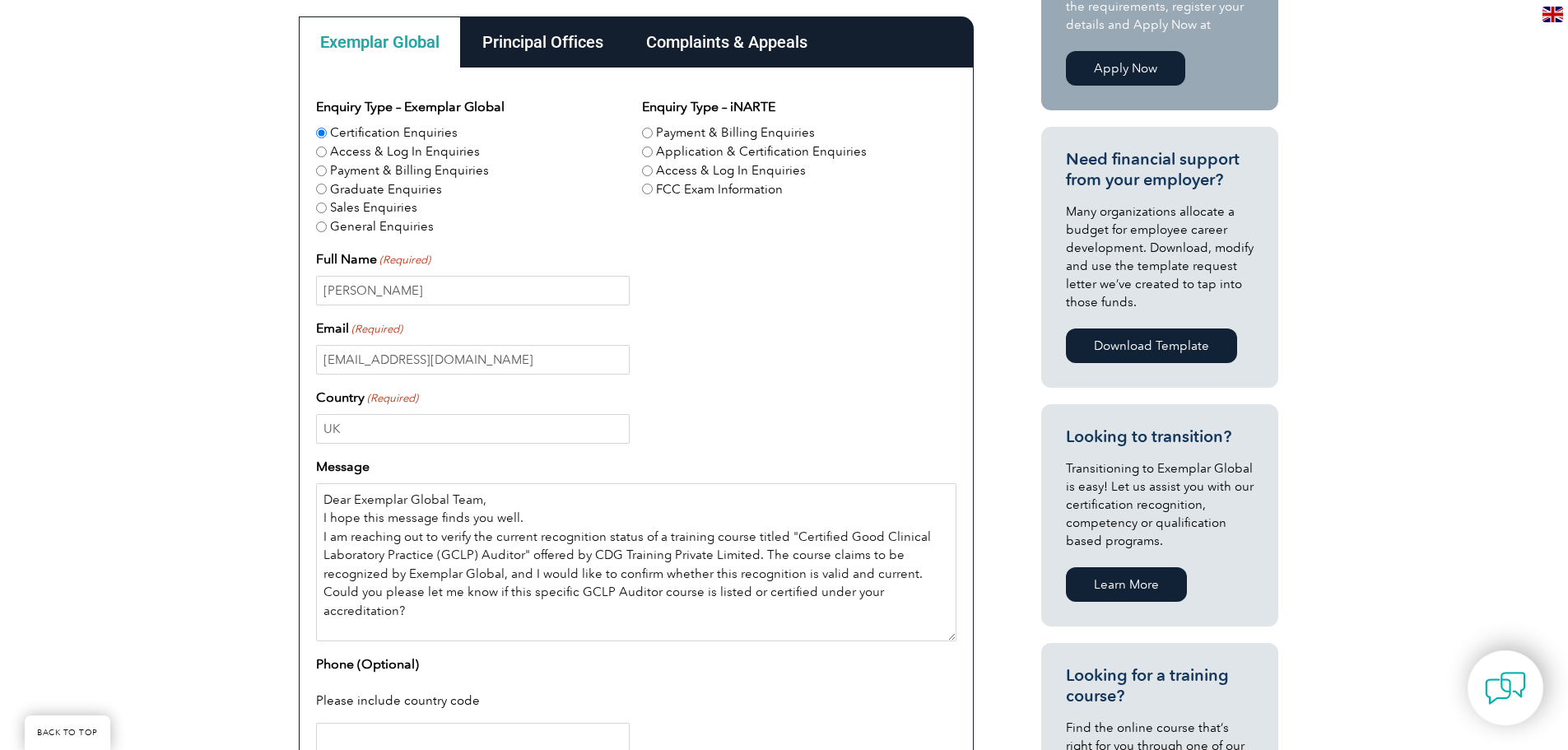
scroll to position [494, 0]
click at [490, 509] on textarea "Dear Exemplar Global Team, I hope this message finds you well. I am reaching ou…" at bounding box center [636, 562] width 641 height 158
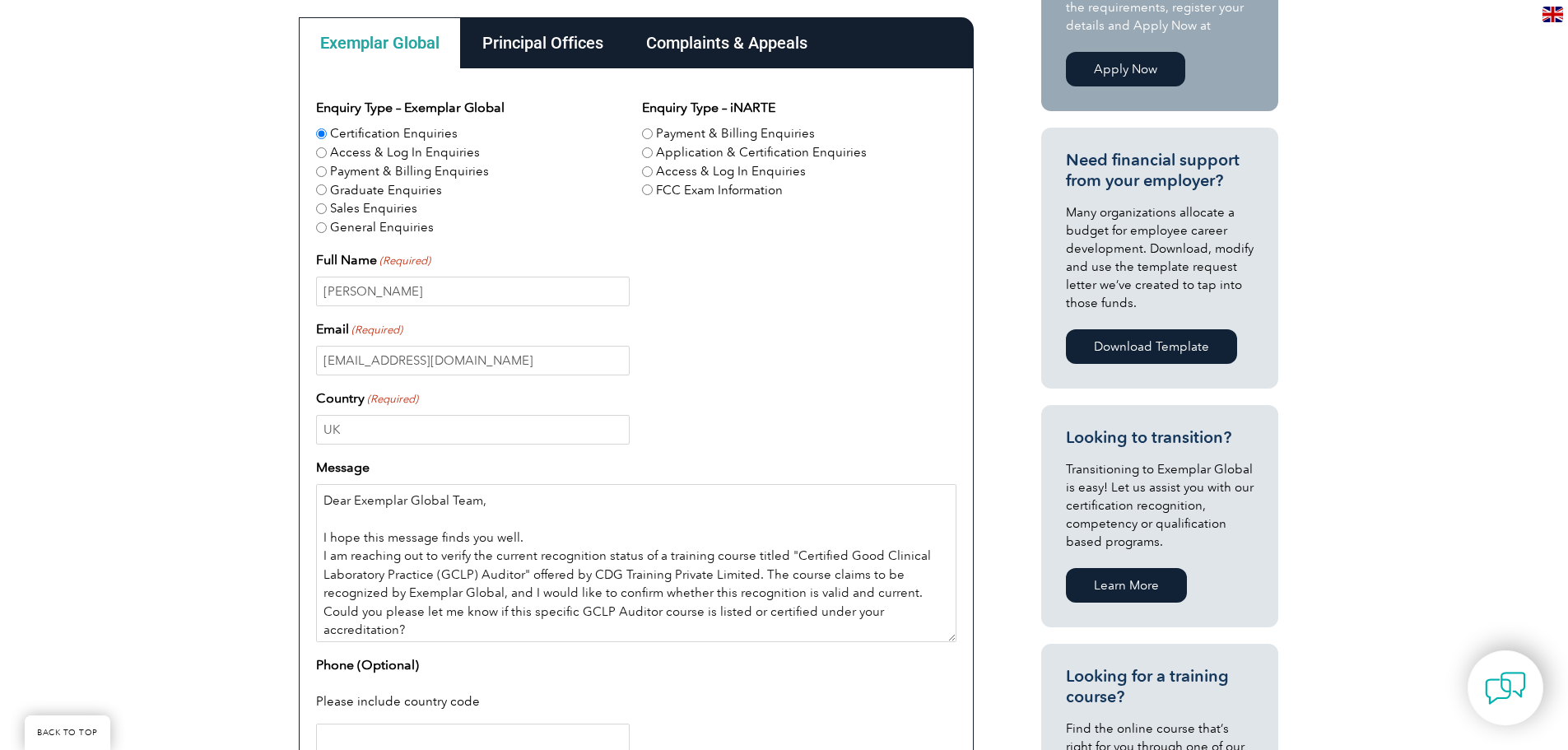
drag, startPoint x: 587, startPoint y: 539, endPoint x: 597, endPoint y: 541, distance: 10.2
click at [586, 540] on textarea "Dear Exemplar Global Team, I hope this message finds you well. I am reaching ou…" at bounding box center [636, 562] width 641 height 158
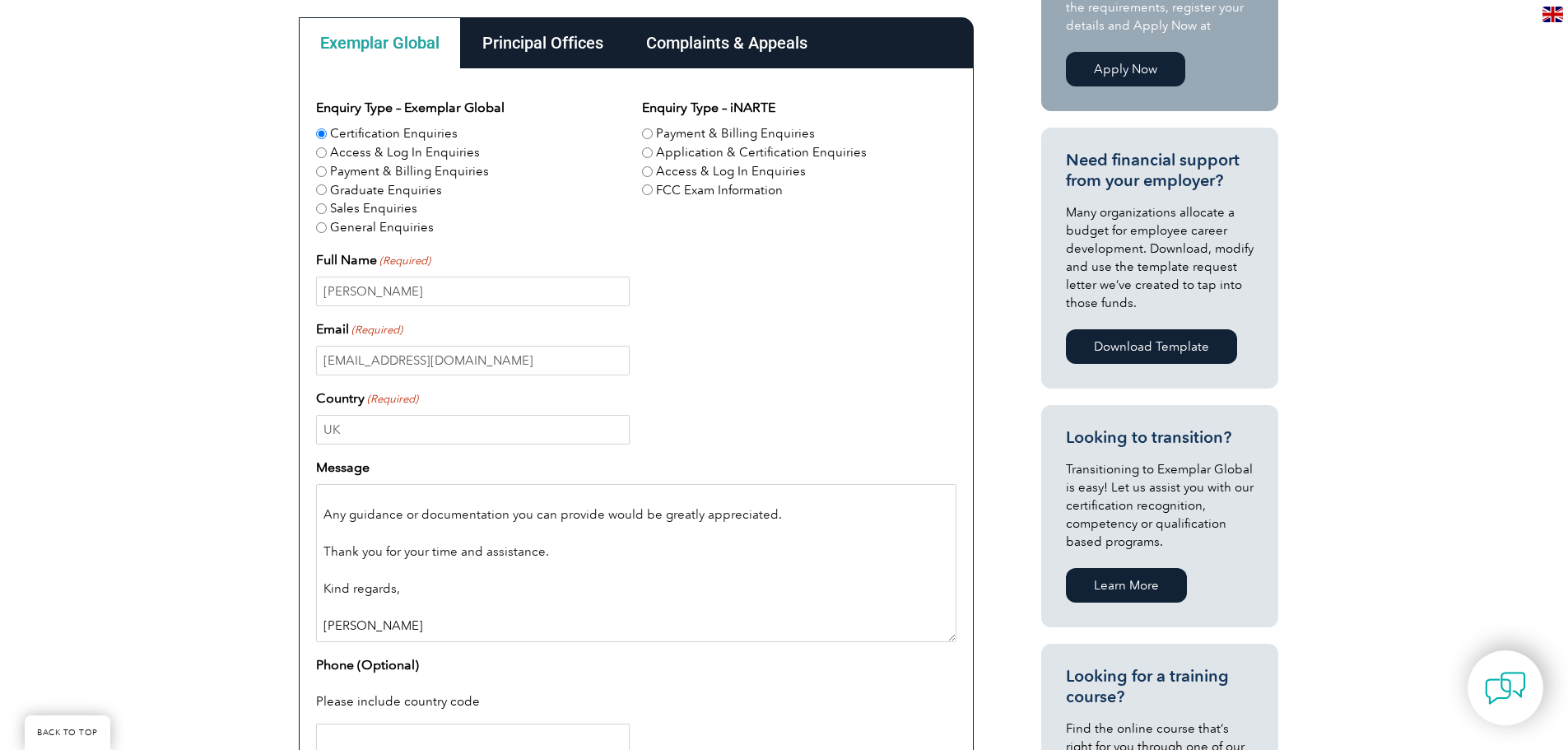
scroll to position [89, 0]
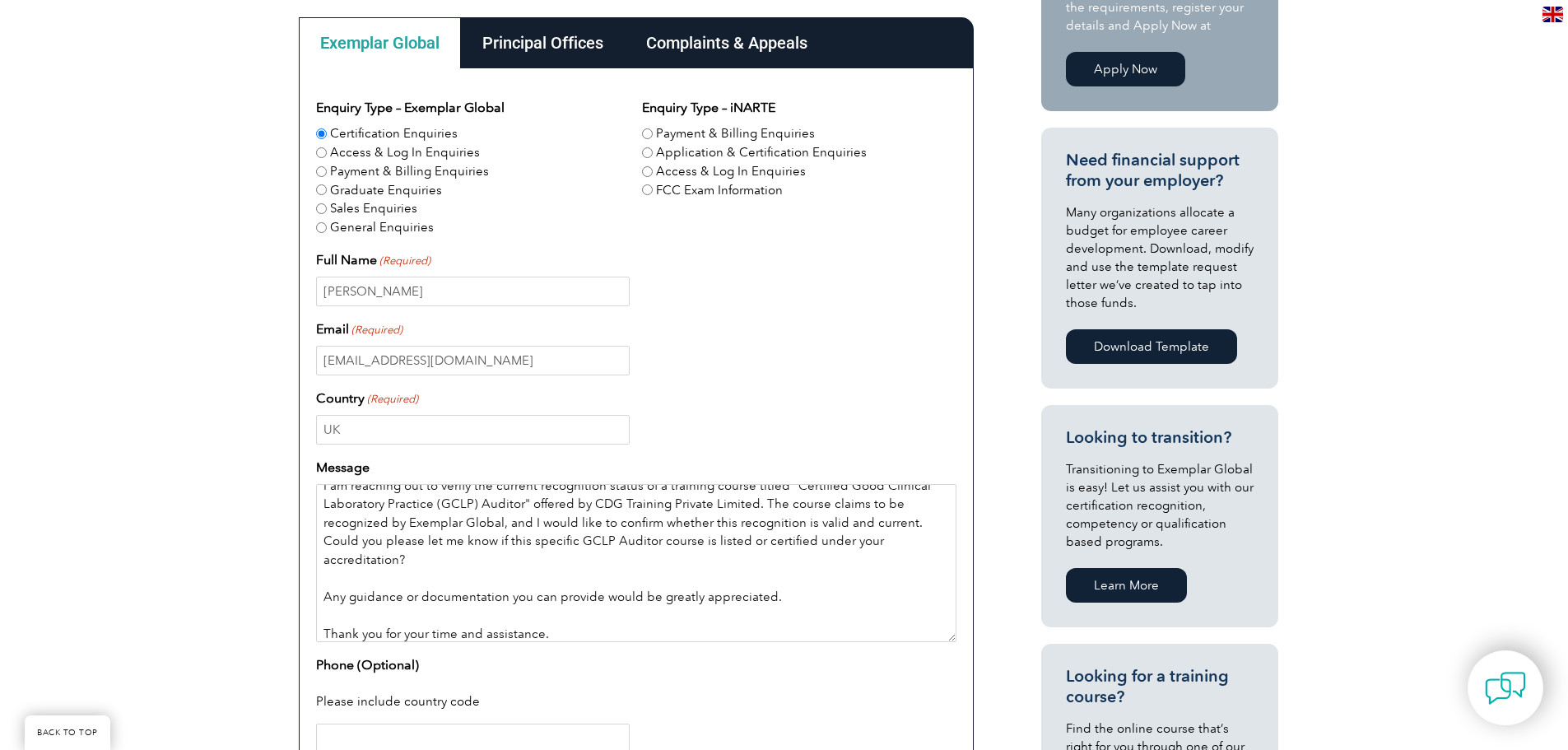
drag, startPoint x: 404, startPoint y: 599, endPoint x: 602, endPoint y: 597, distance: 198.0
click at [602, 597] on textarea "Dear Exemplar Global Team, I hope this message finds you well. I am reaching ou…" at bounding box center [636, 562] width 641 height 158
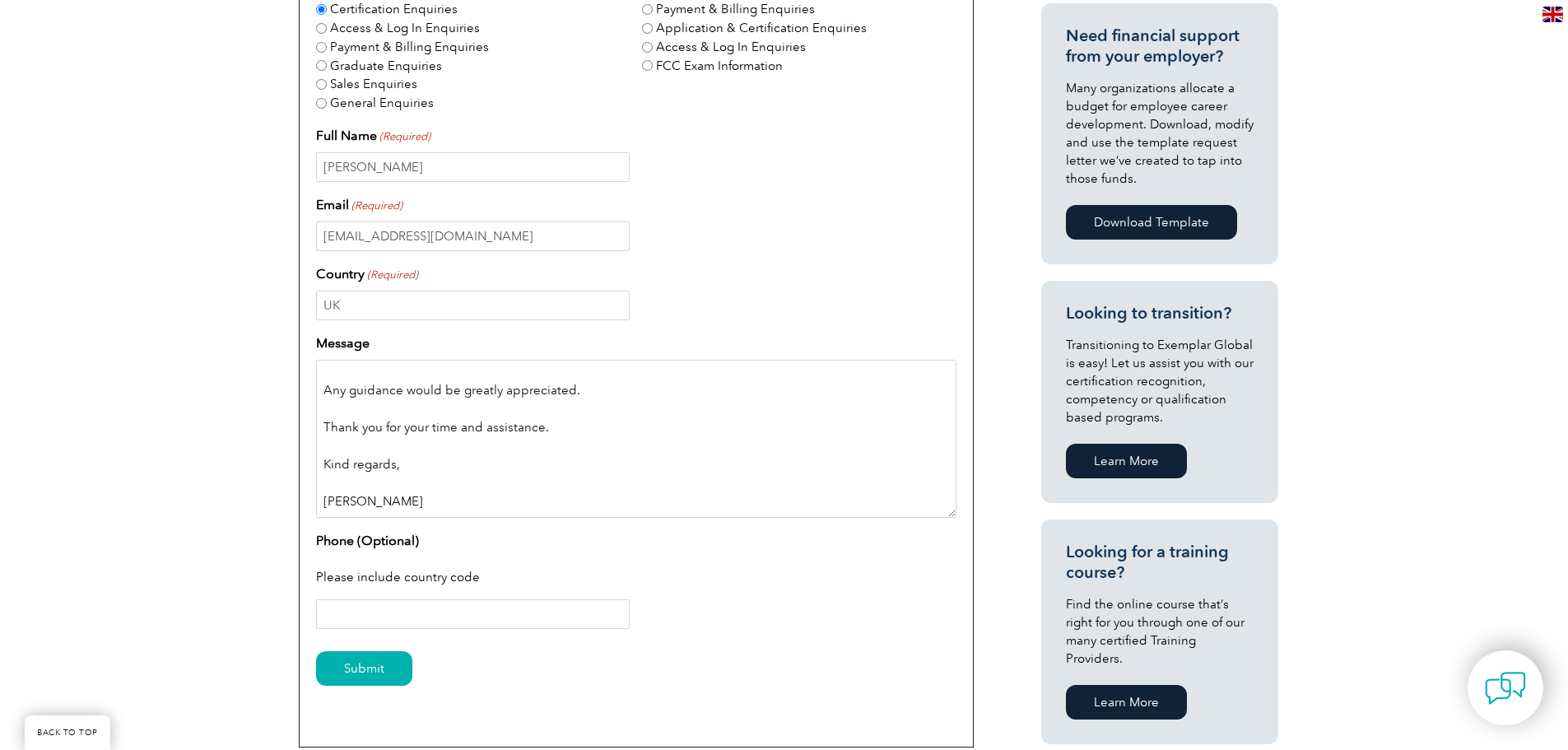
scroll to position [823, 0]
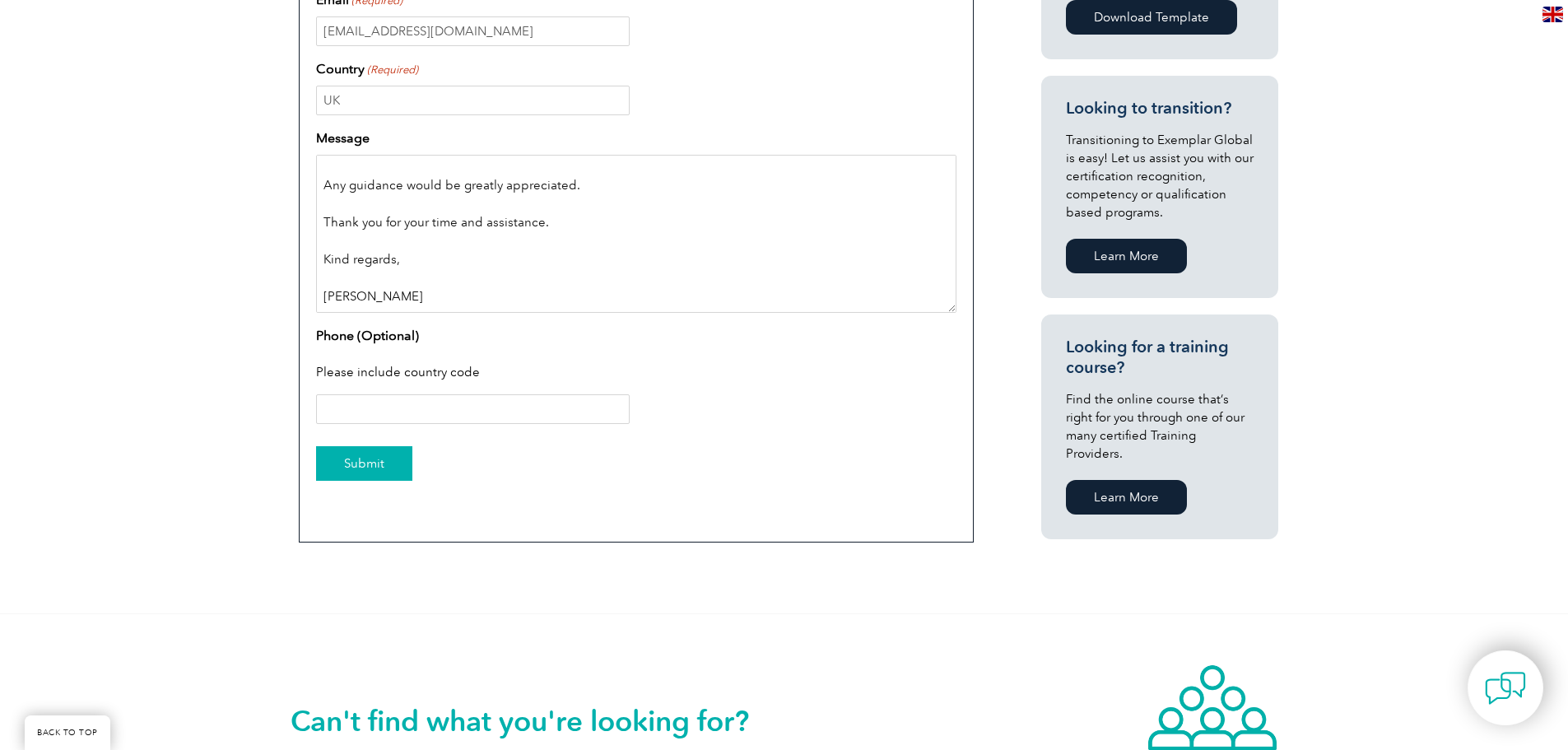
type textarea "Dear Exemplar Global Team, I hope this message finds you well. I am reaching ou…"
click at [372, 458] on input "Submit" at bounding box center [364, 463] width 97 height 34
